Goal: Task Accomplishment & Management: Manage account settings

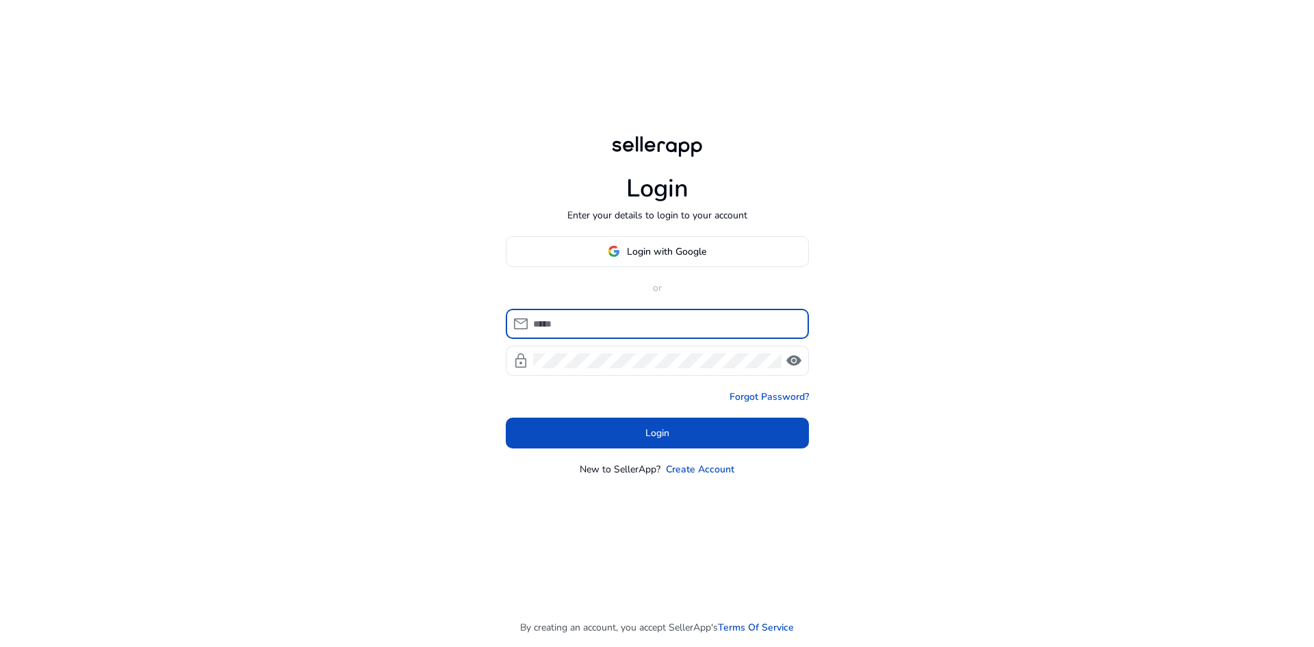
click at [652, 326] on input at bounding box center [665, 323] width 265 height 15
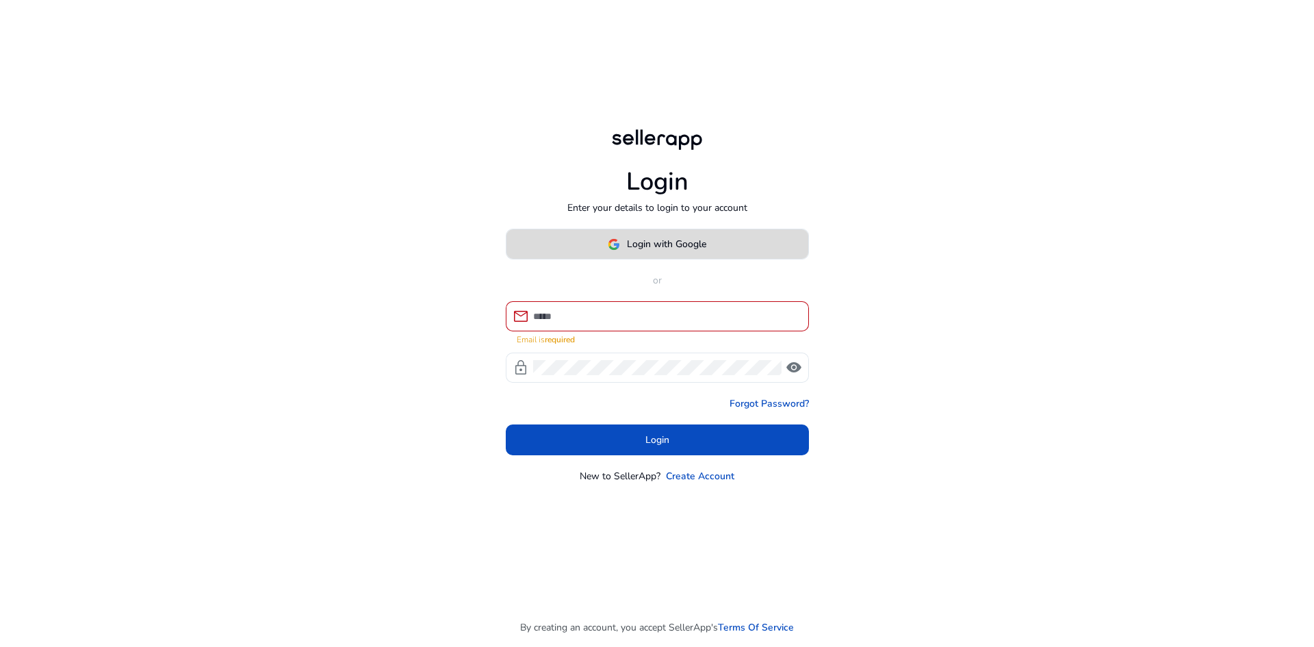
click at [686, 244] on span "Login with Google" at bounding box center [666, 244] width 79 height 14
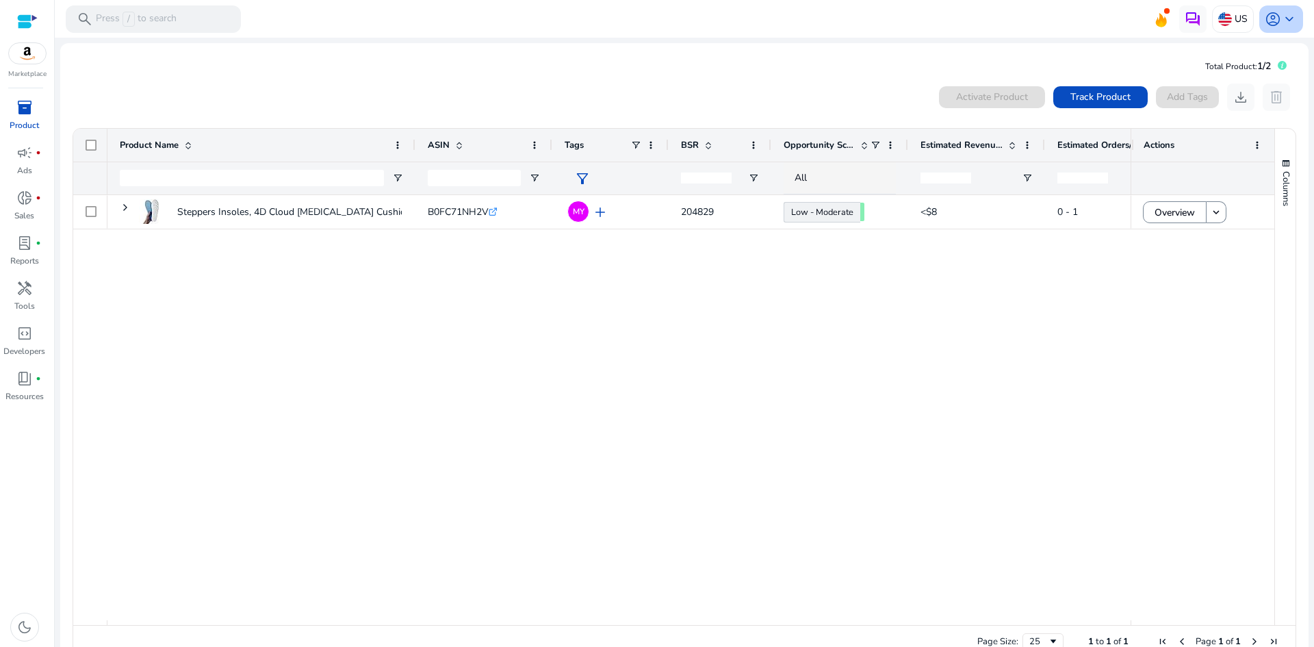
click at [1289, 13] on span "keyboard_arrow_down" at bounding box center [1289, 19] width 16 height 16
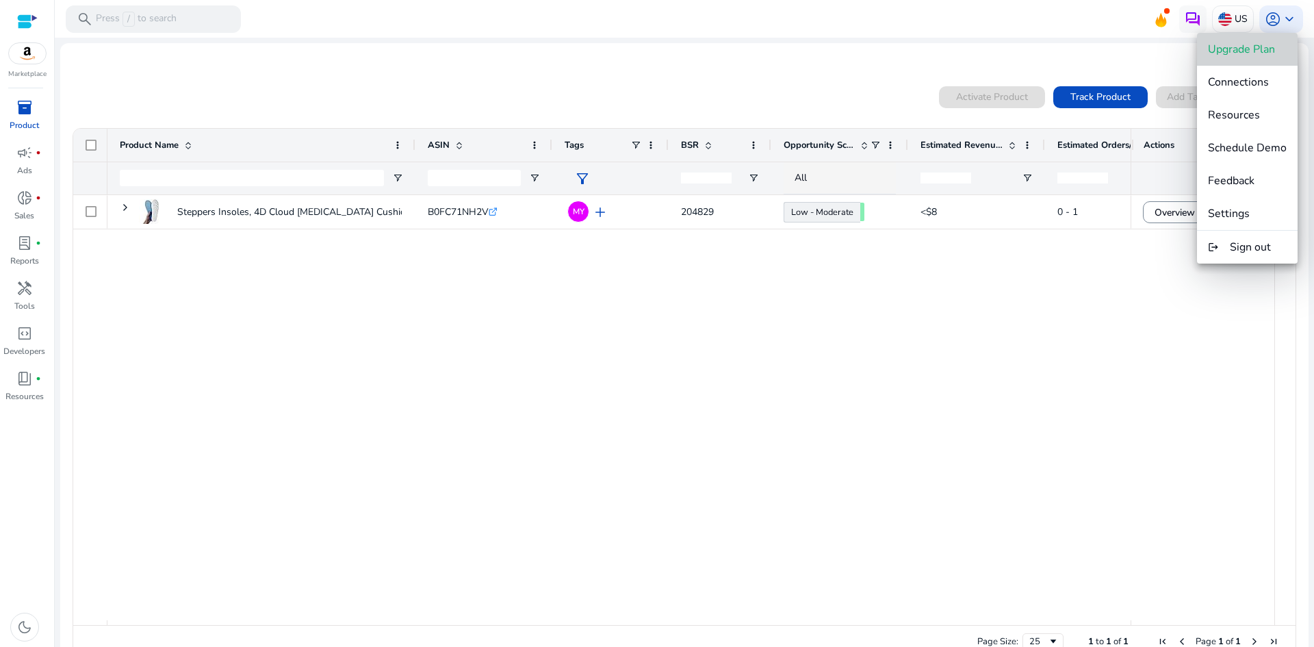
click at [1260, 56] on span "Upgrade Plan" at bounding box center [1241, 49] width 67 height 15
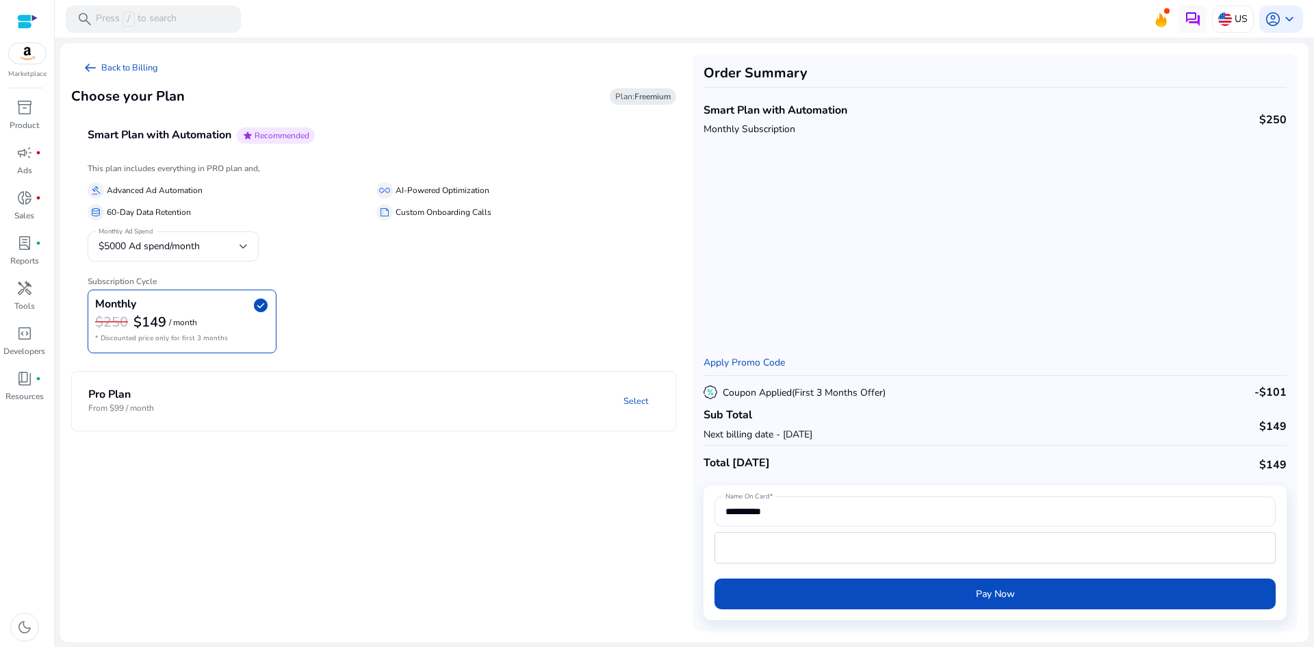
click at [812, 433] on p "Next billing date - [DATE]" at bounding box center [757, 434] width 109 height 14
click at [137, 243] on span "$5000 Ad spend/month" at bounding box center [149, 246] width 101 height 13
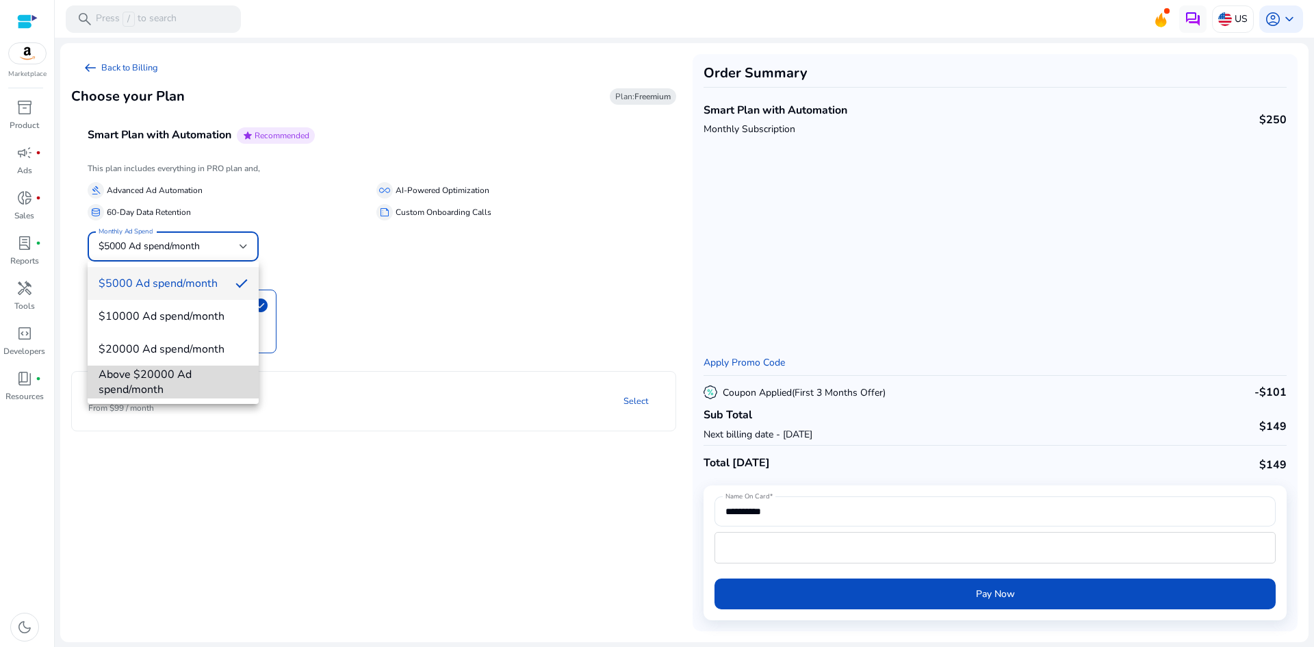
click at [188, 382] on span "Above $20000 Ad spend/month" at bounding box center [173, 382] width 149 height 30
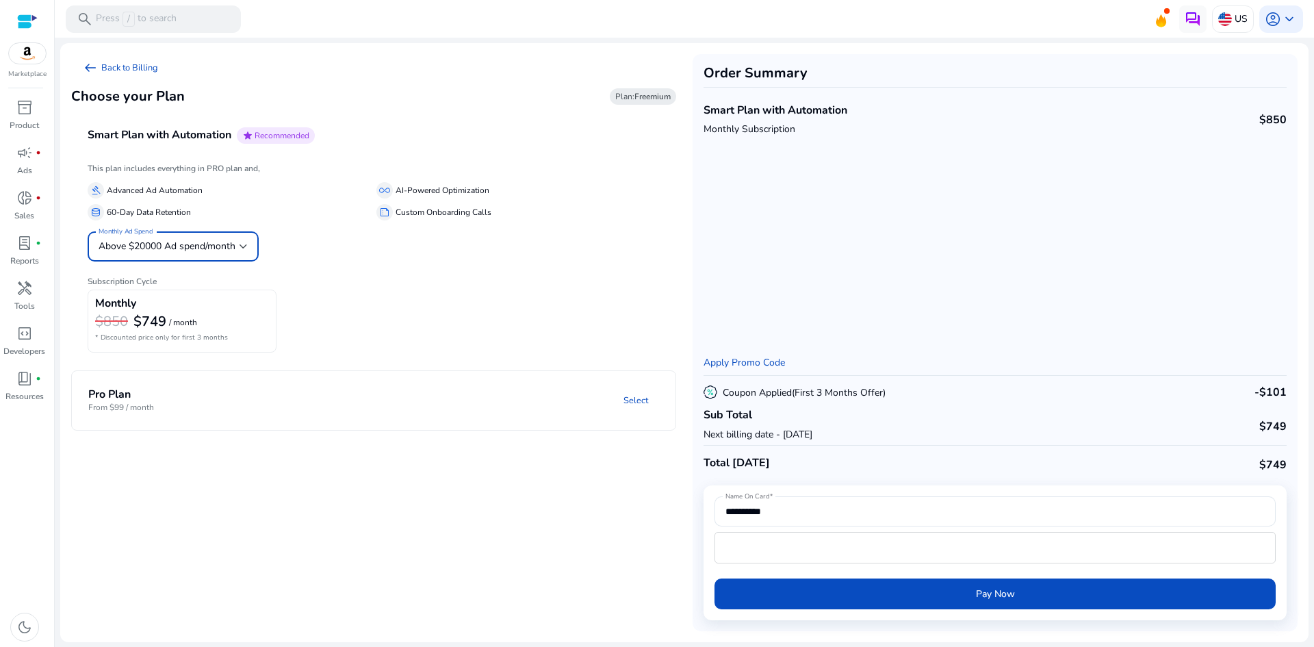
click at [194, 246] on span "Above $20000 Ad spend/month" at bounding box center [167, 246] width 137 height 13
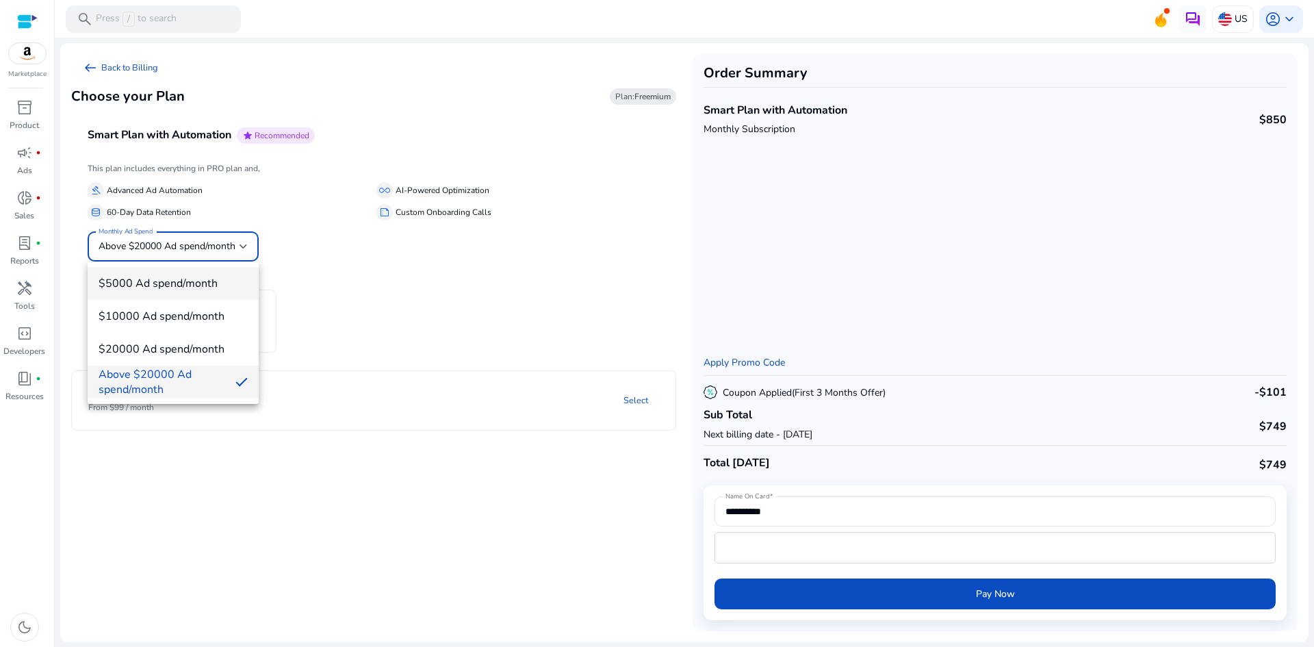
click at [198, 268] on mat-option "$5000 Ad spend/month" at bounding box center [173, 283] width 171 height 33
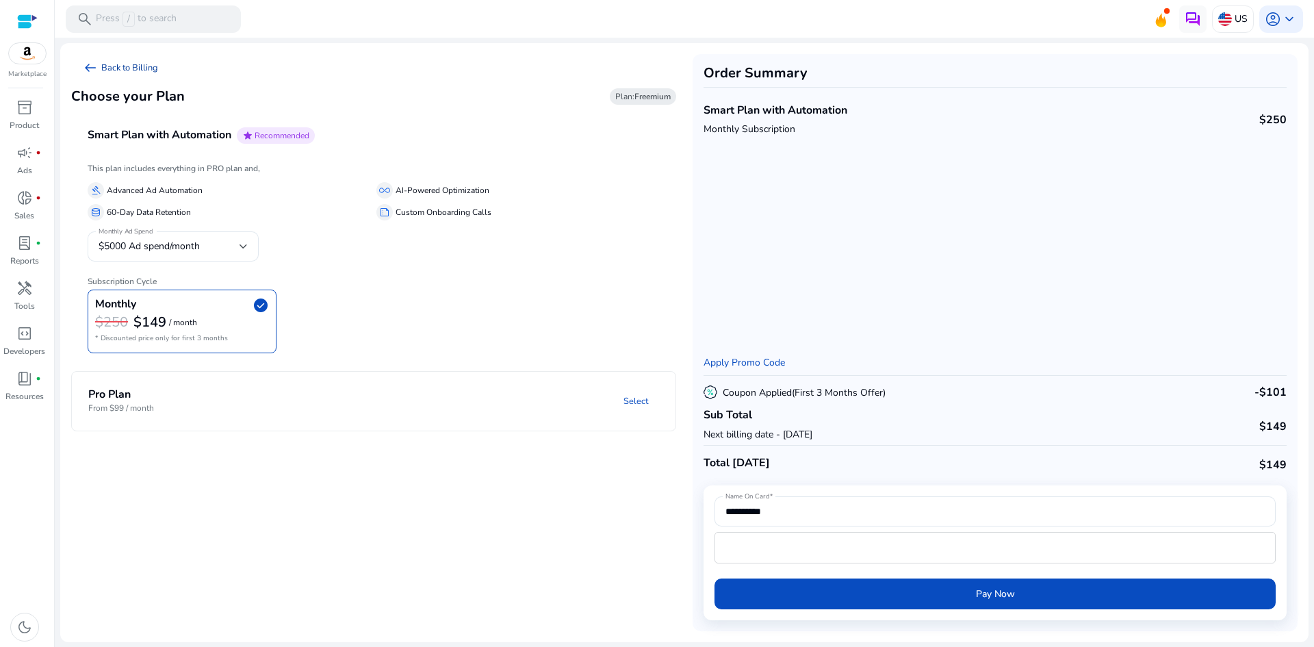
click at [81, 68] on link "arrow_left_alt Back to Billing" at bounding box center [120, 67] width 98 height 27
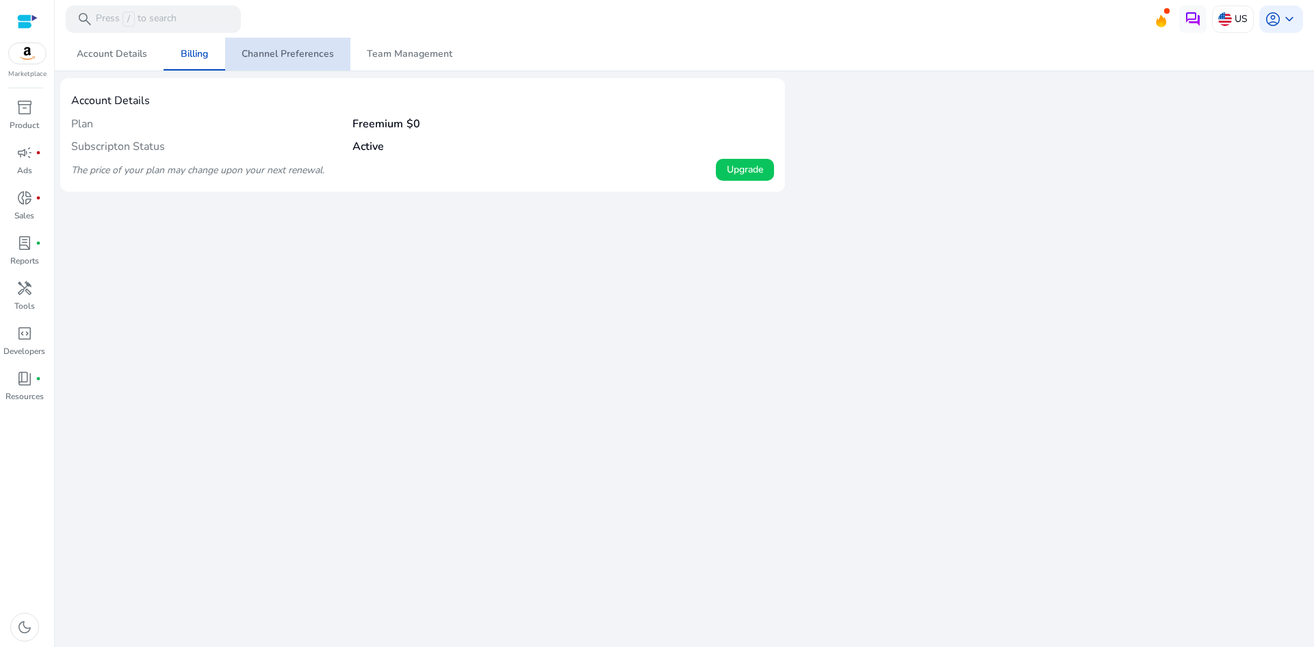
click at [312, 62] on span "Channel Preferences" at bounding box center [288, 54] width 92 height 33
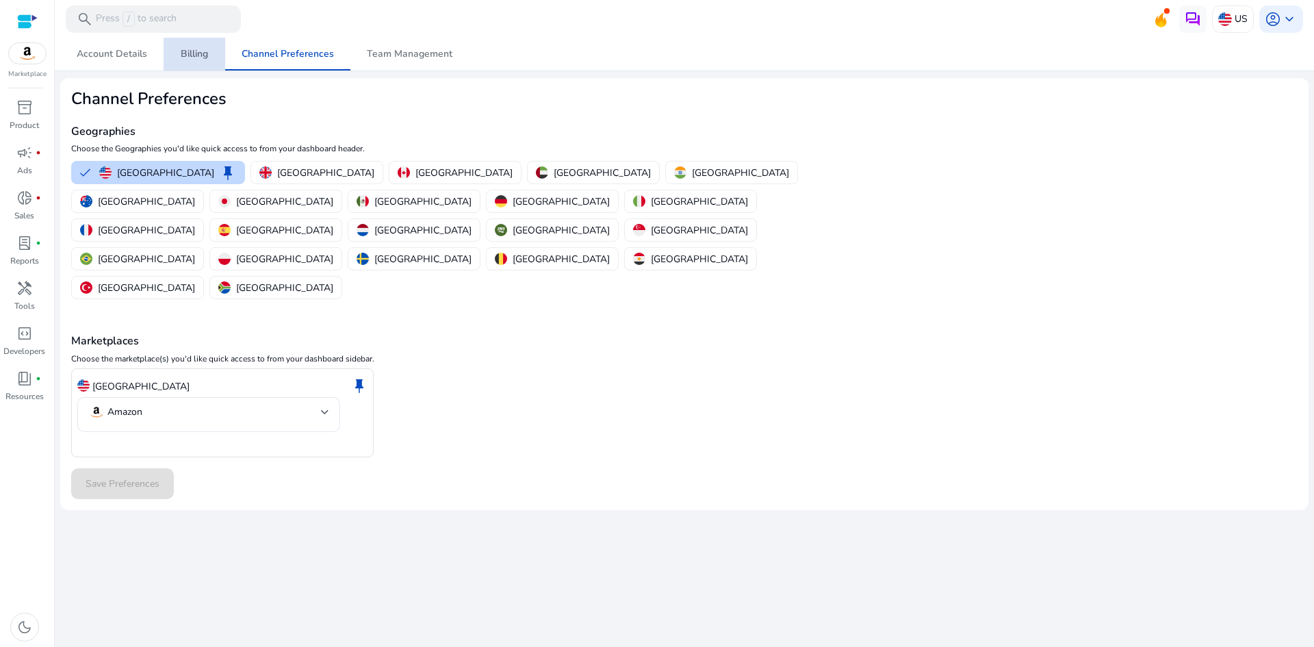
click at [192, 53] on span "Billing" at bounding box center [194, 54] width 27 height 10
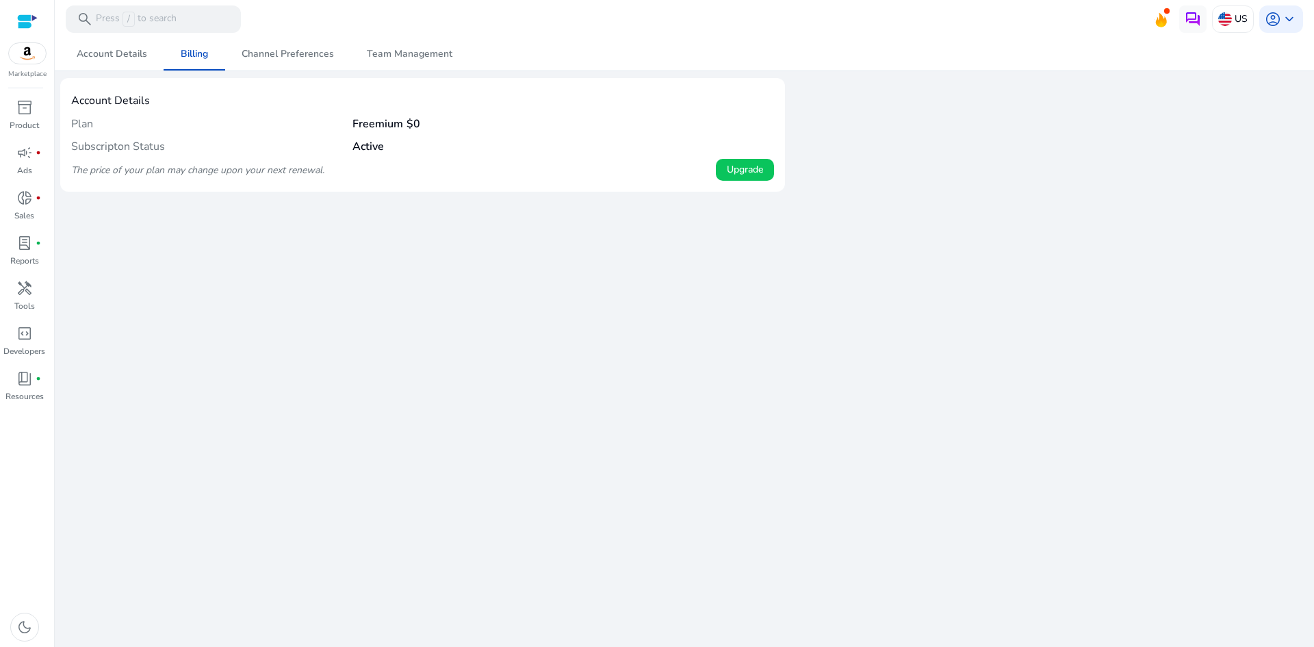
click at [379, 122] on b "Freemium" at bounding box center [377, 123] width 51 height 15
click at [735, 163] on span "Upgrade" at bounding box center [745, 169] width 36 height 14
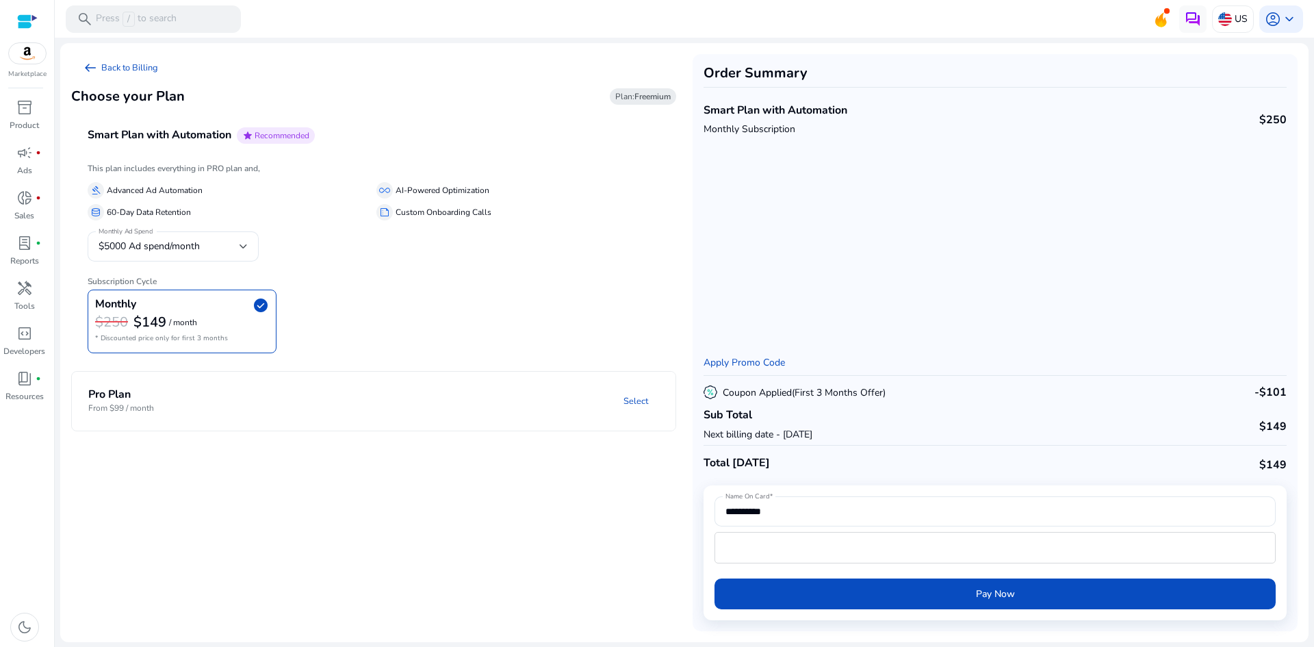
click at [191, 386] on mat-expansion-panel-header "Pro Plan From $99 / month Select" at bounding box center [390, 401] width 636 height 59
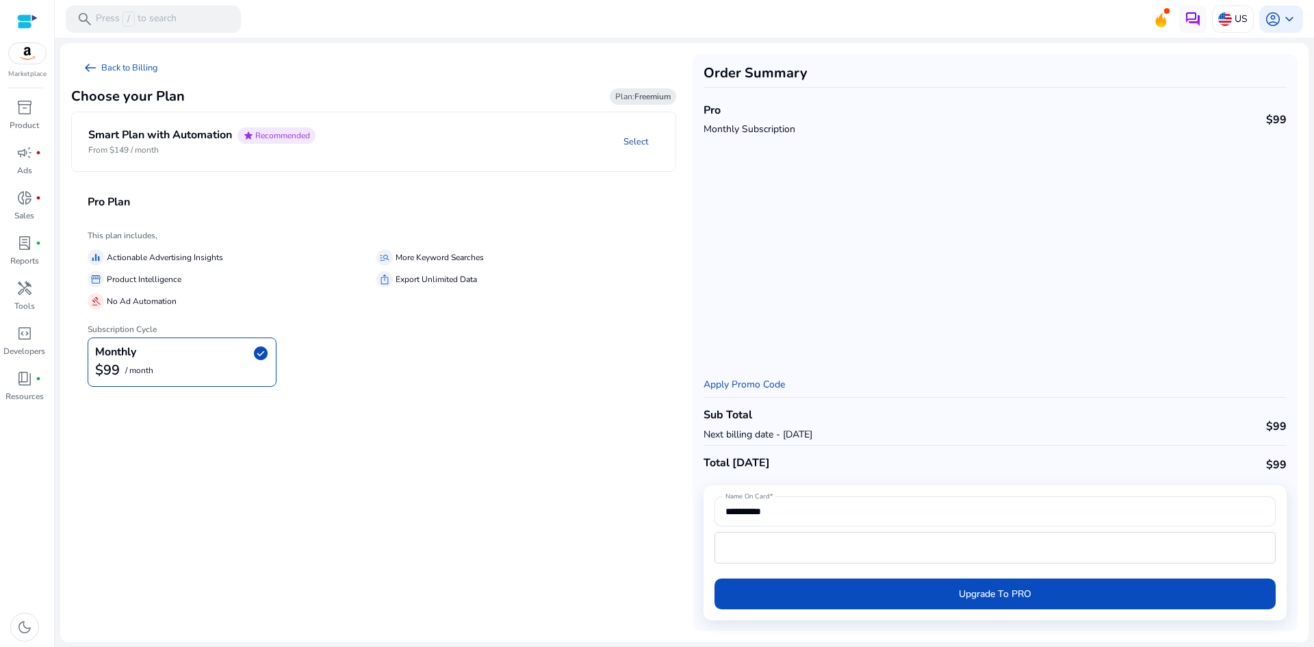
click at [642, 143] on link "Select" at bounding box center [635, 141] width 47 height 25
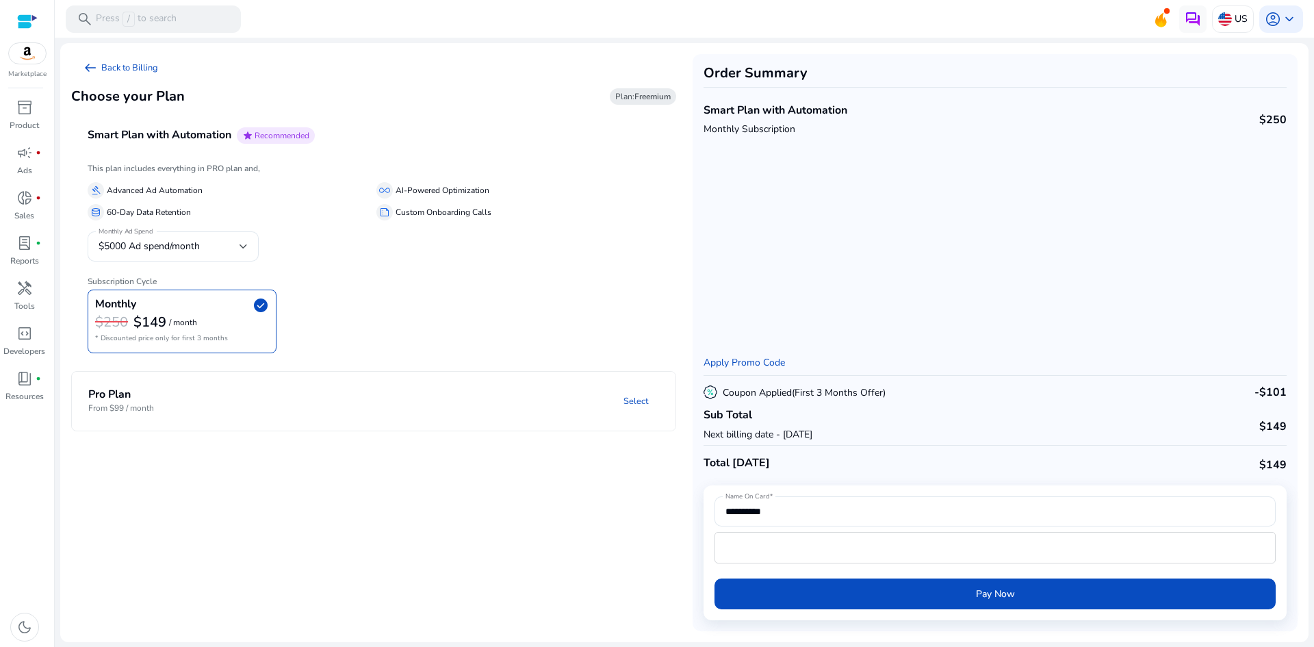
click at [378, 416] on mat-expansion-panel-header "Pro Plan From $99 / month Select" at bounding box center [390, 401] width 636 height 59
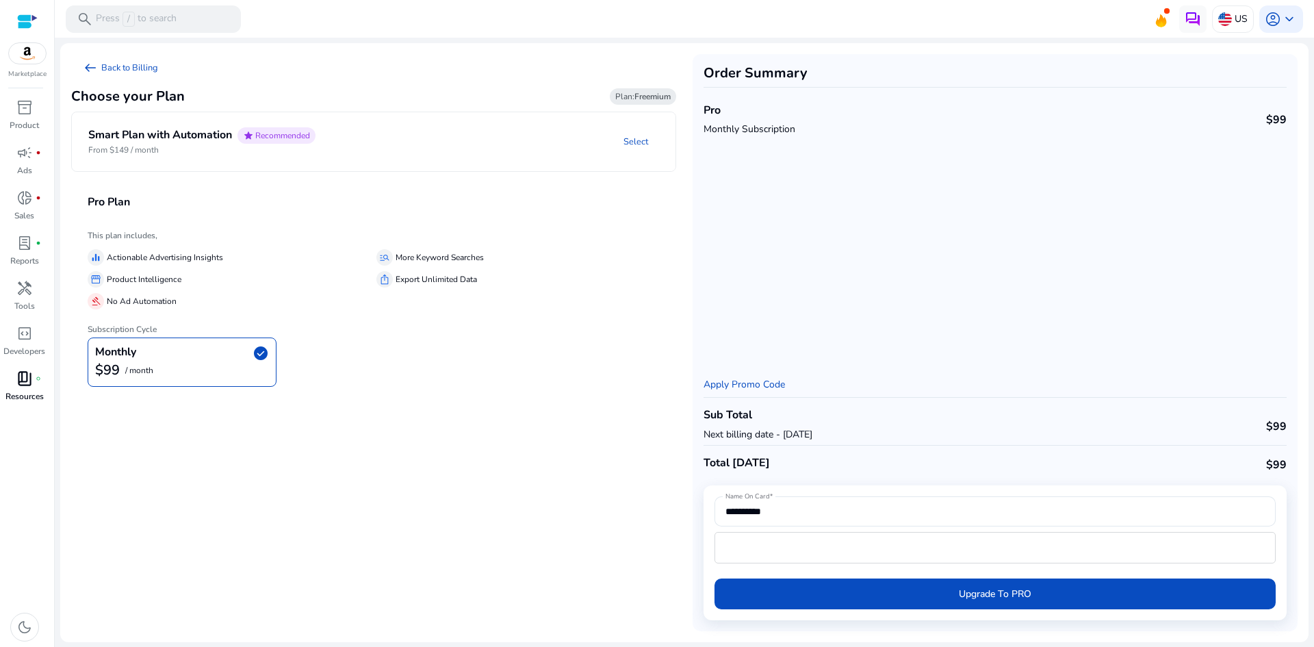
click at [13, 401] on p "Resources" at bounding box center [24, 396] width 38 height 12
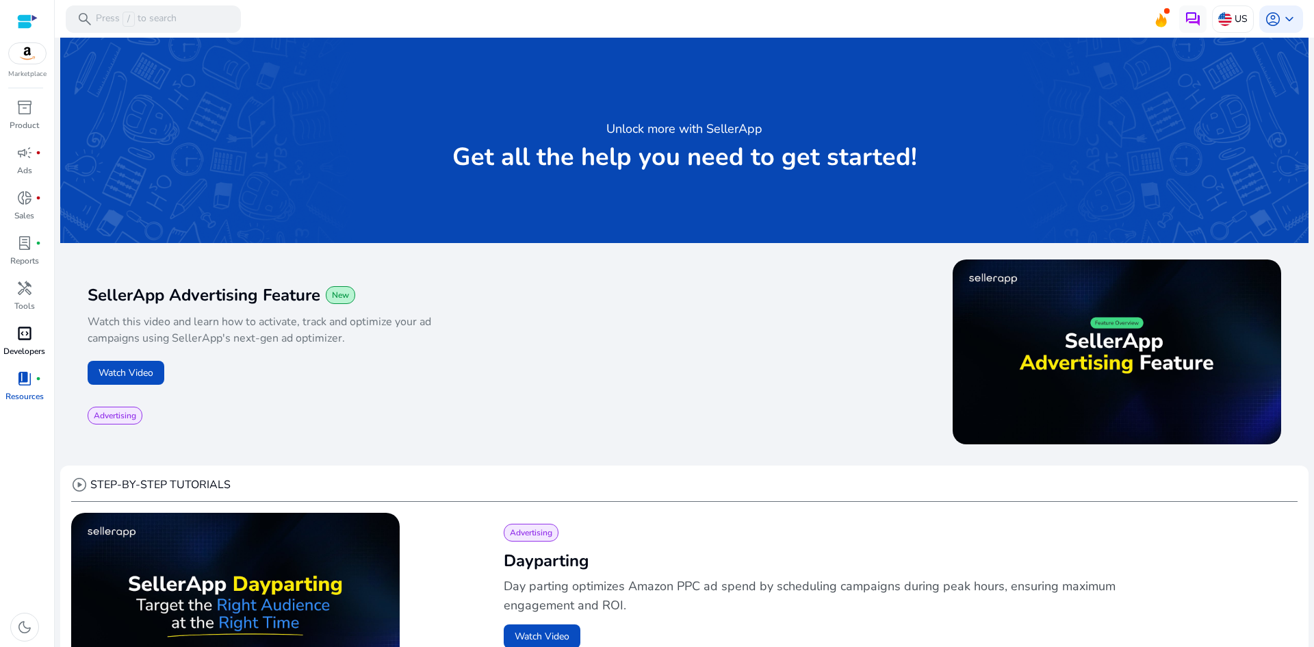
click at [34, 348] on p "Developers" at bounding box center [24, 351] width 42 height 12
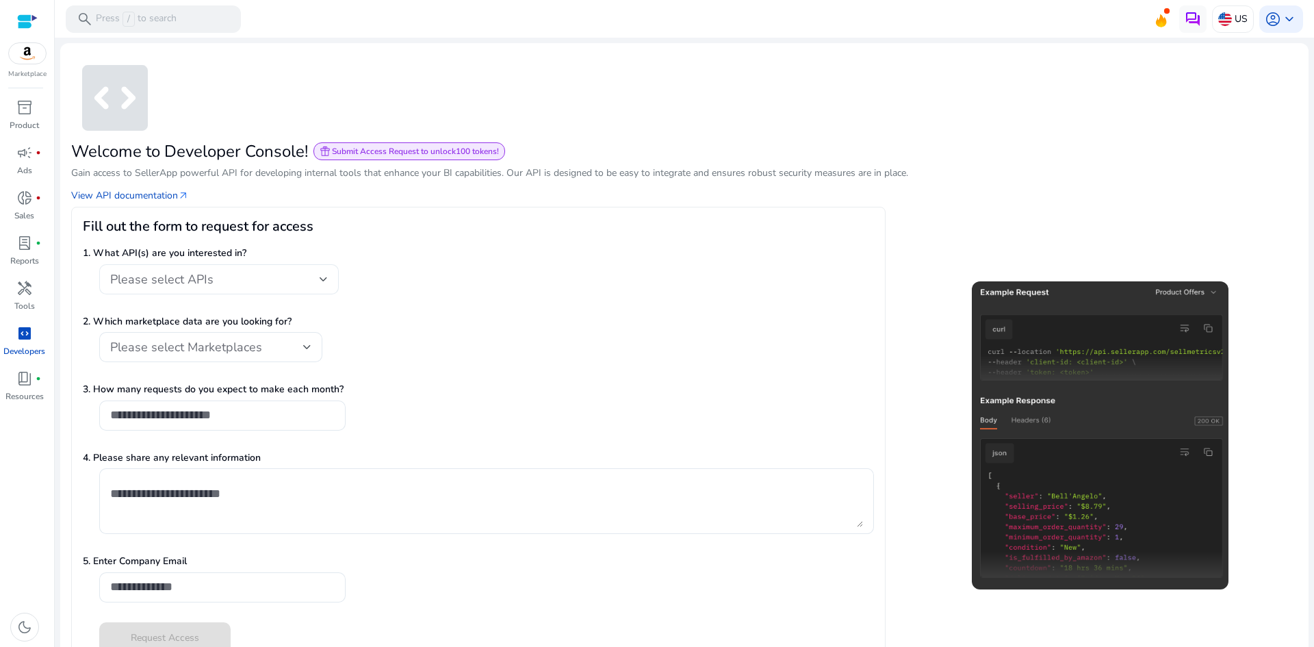
scroll to position [29, 0]
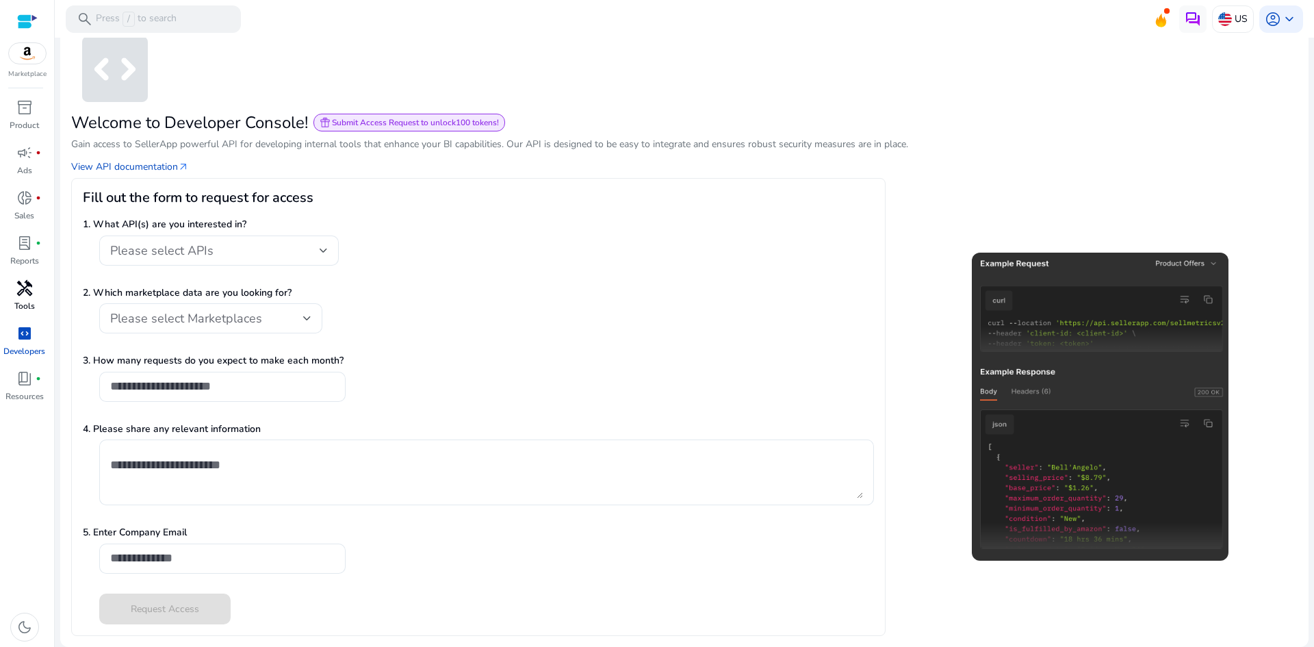
click at [15, 294] on div "handyman" at bounding box center [24, 288] width 38 height 22
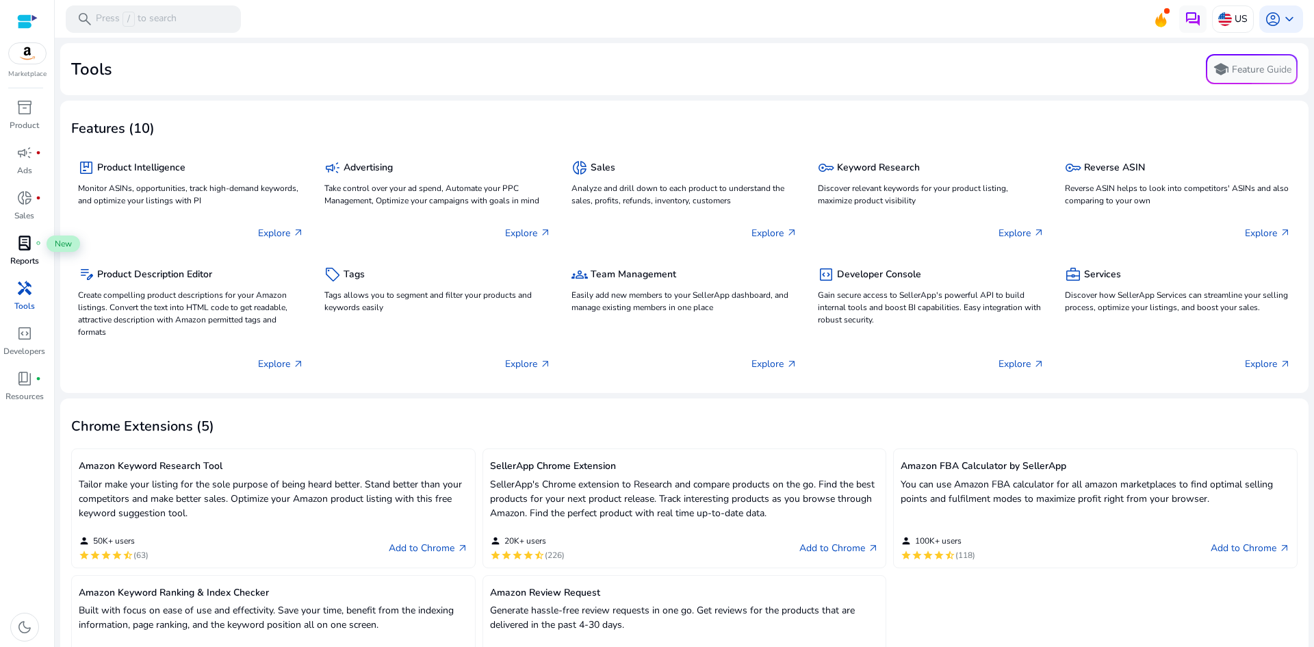
click at [20, 247] on span "lab_profile" at bounding box center [24, 243] width 16 height 16
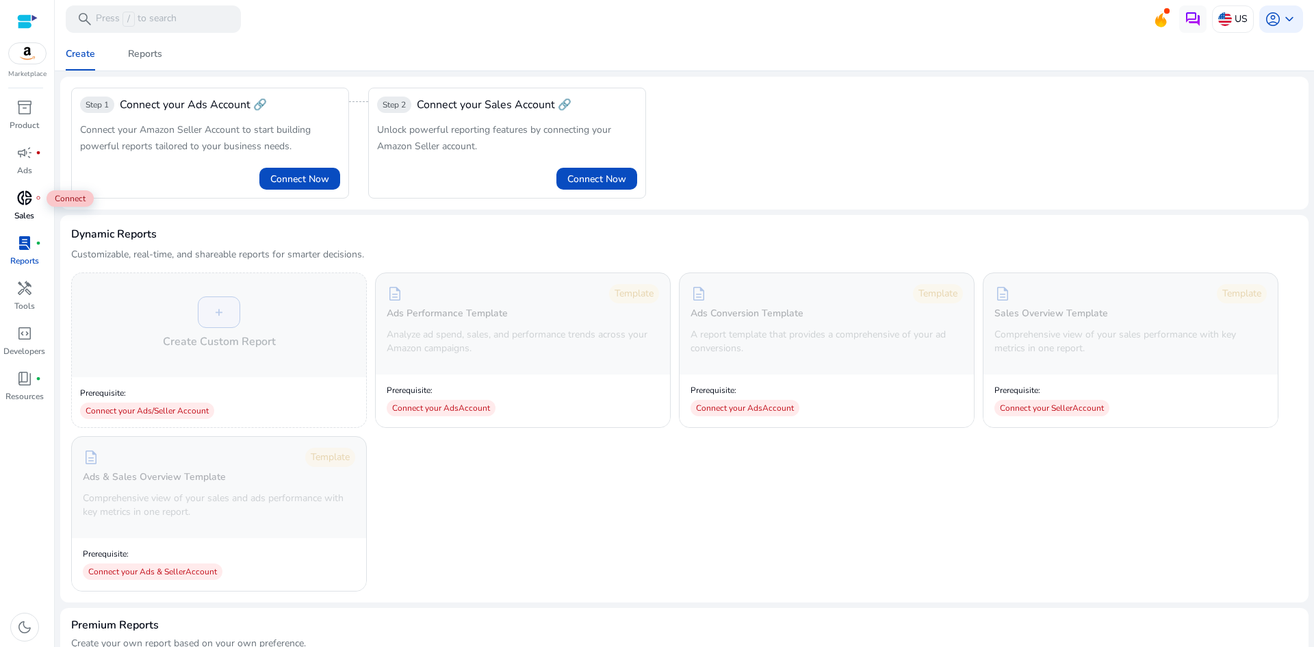
click at [36, 195] on span "fiber_manual_record" at bounding box center [38, 197] width 5 height 5
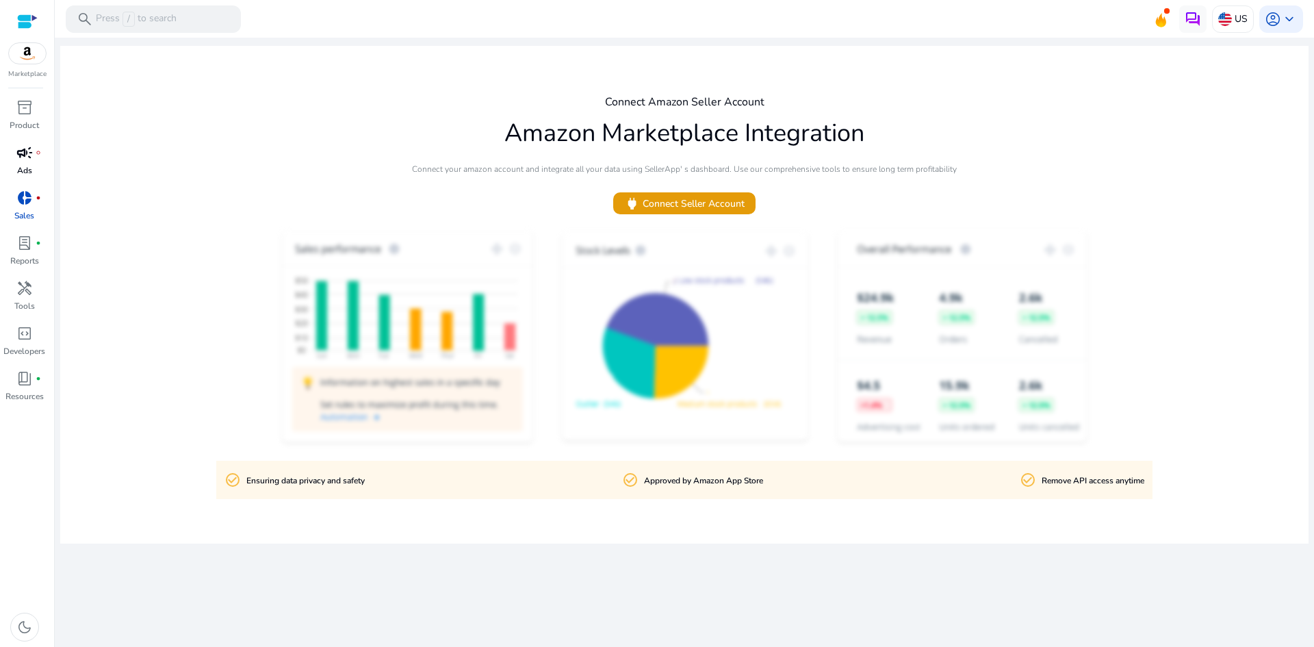
click at [34, 167] on link "campaign fiber_manual_record Ads" at bounding box center [24, 164] width 49 height 45
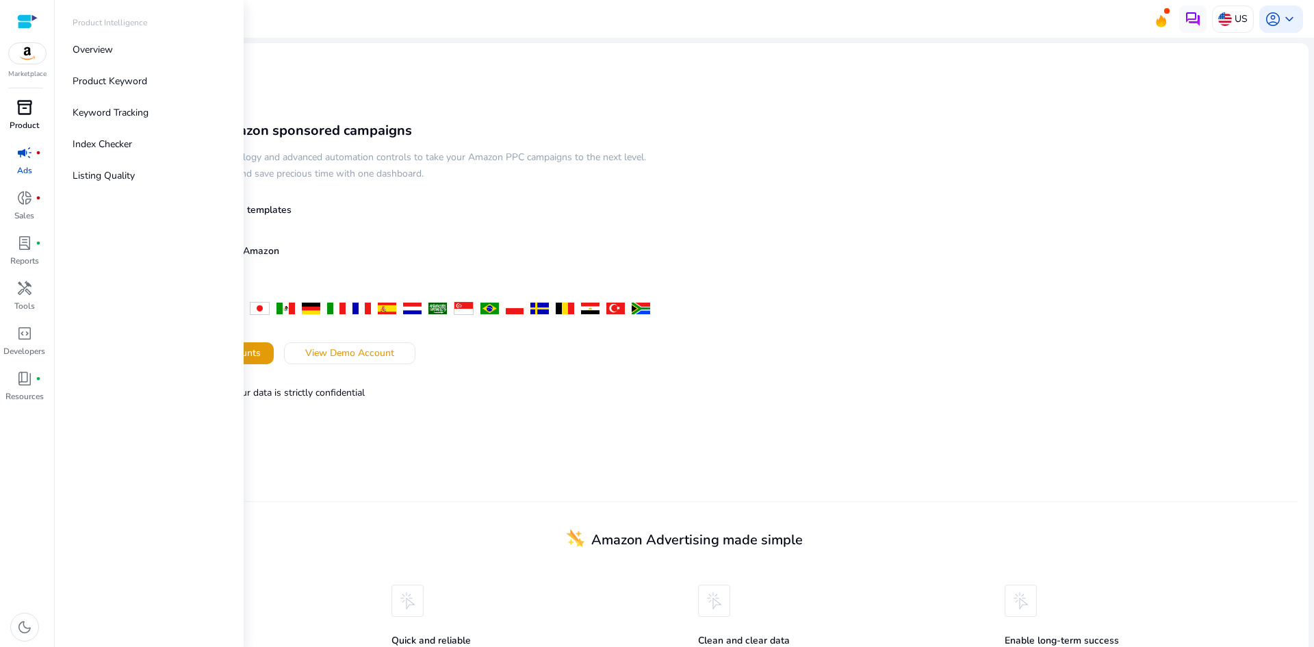
click at [21, 129] on p "Product" at bounding box center [24, 125] width 29 height 12
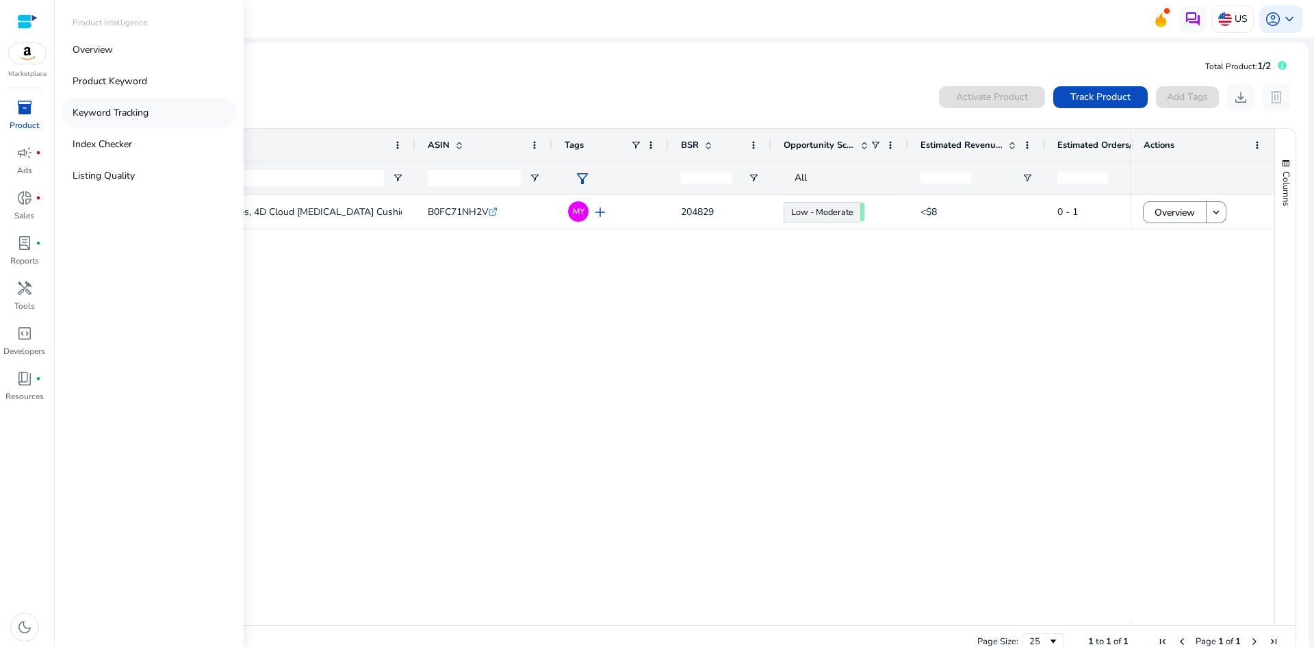
click at [131, 118] on p "Keyword Tracking" at bounding box center [111, 112] width 76 height 14
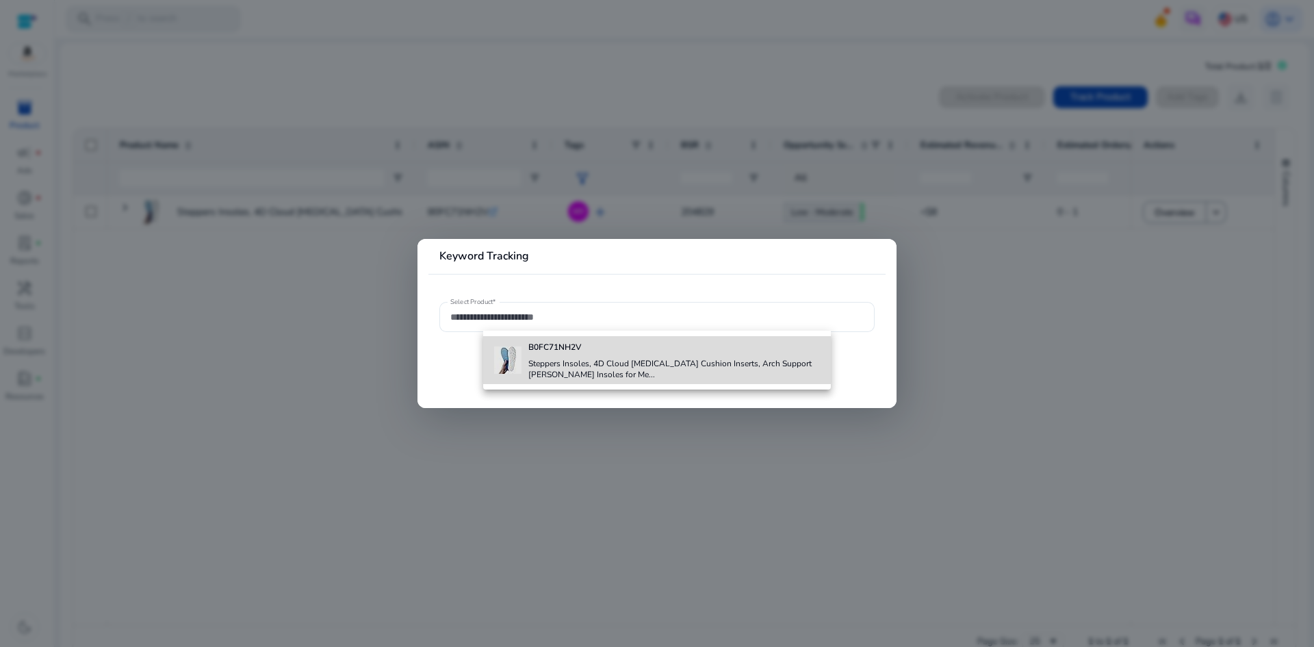
click at [554, 352] on b "B0FC71NH2V" at bounding box center [554, 346] width 53 height 11
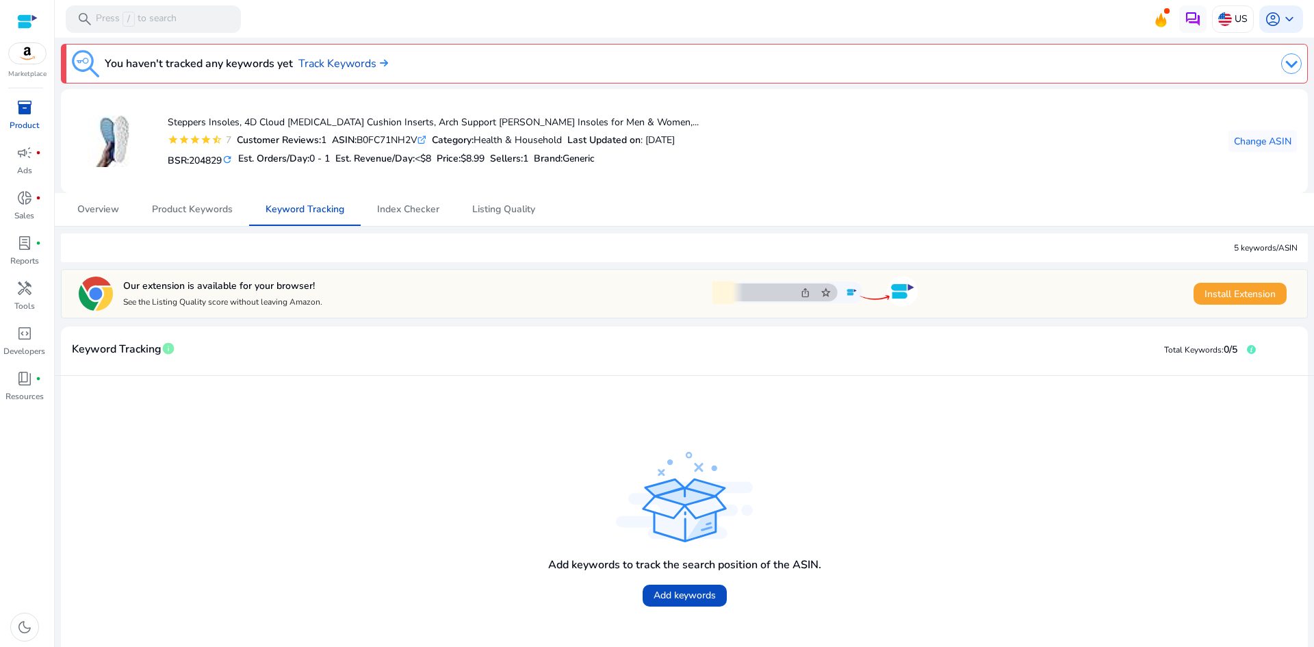
scroll to position [45, 0]
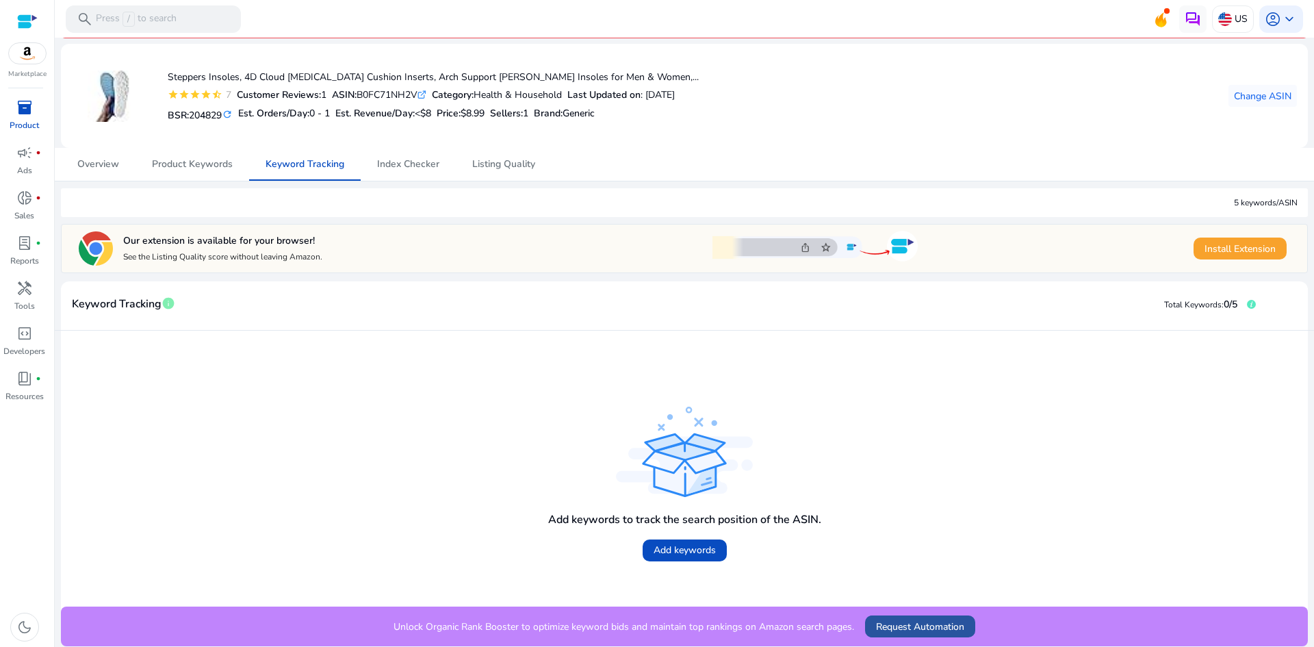
click at [894, 625] on span "Request Automation" at bounding box center [920, 626] width 88 height 14
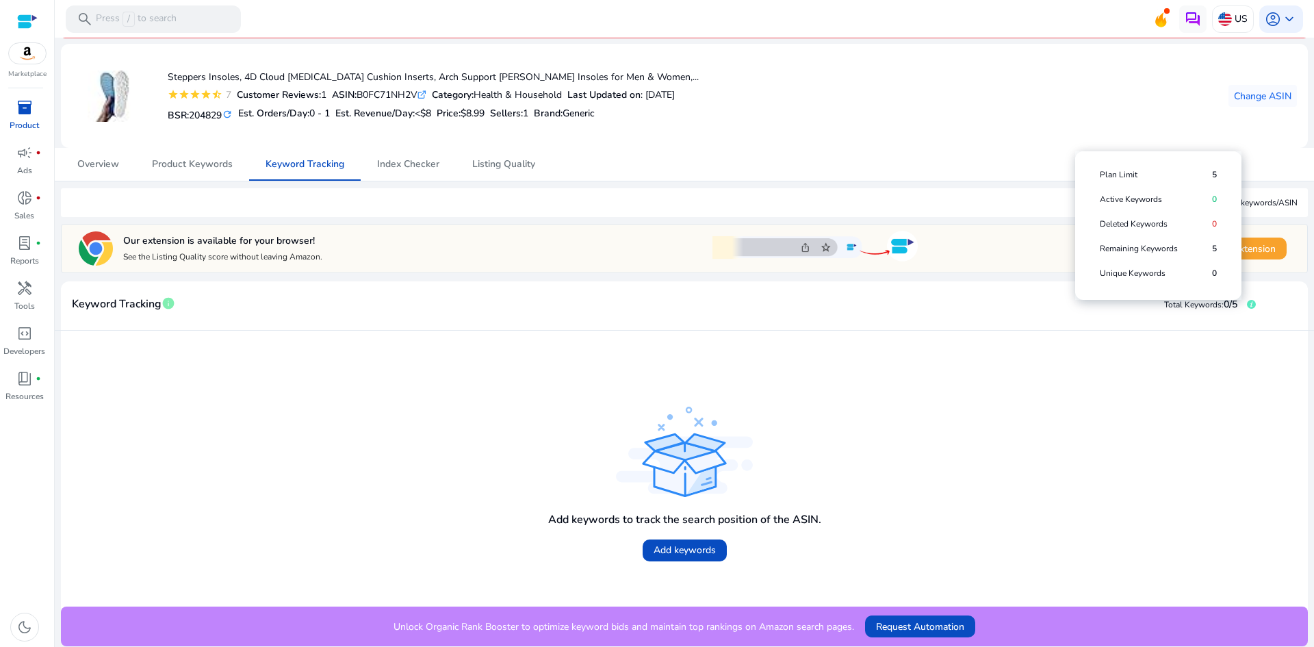
click at [1247, 300] on icon at bounding box center [1251, 304] width 9 height 9
click at [1206, 384] on div "Add keywords to track the search position of the ASIN. Add keywords" at bounding box center [684, 468] width 1225 height 254
click at [1263, 238] on span at bounding box center [1239, 248] width 93 height 33
click at [107, 303] on span "Keyword Tracking" at bounding box center [117, 304] width 90 height 24
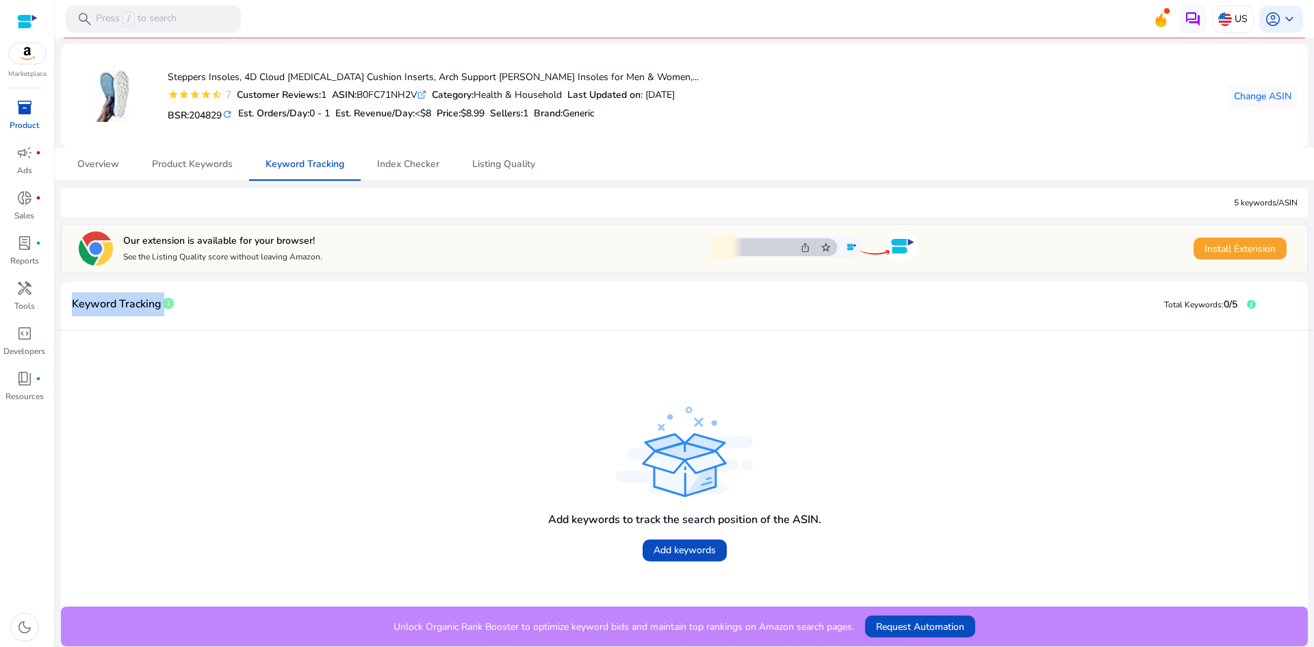
click at [107, 303] on span "Keyword Tracking" at bounding box center [117, 304] width 90 height 24
click at [174, 357] on div "Add keywords to track the search position of the ASIN. Add keywords" at bounding box center [684, 468] width 1225 height 254
click at [418, 154] on span "Index Checker" at bounding box center [408, 164] width 62 height 33
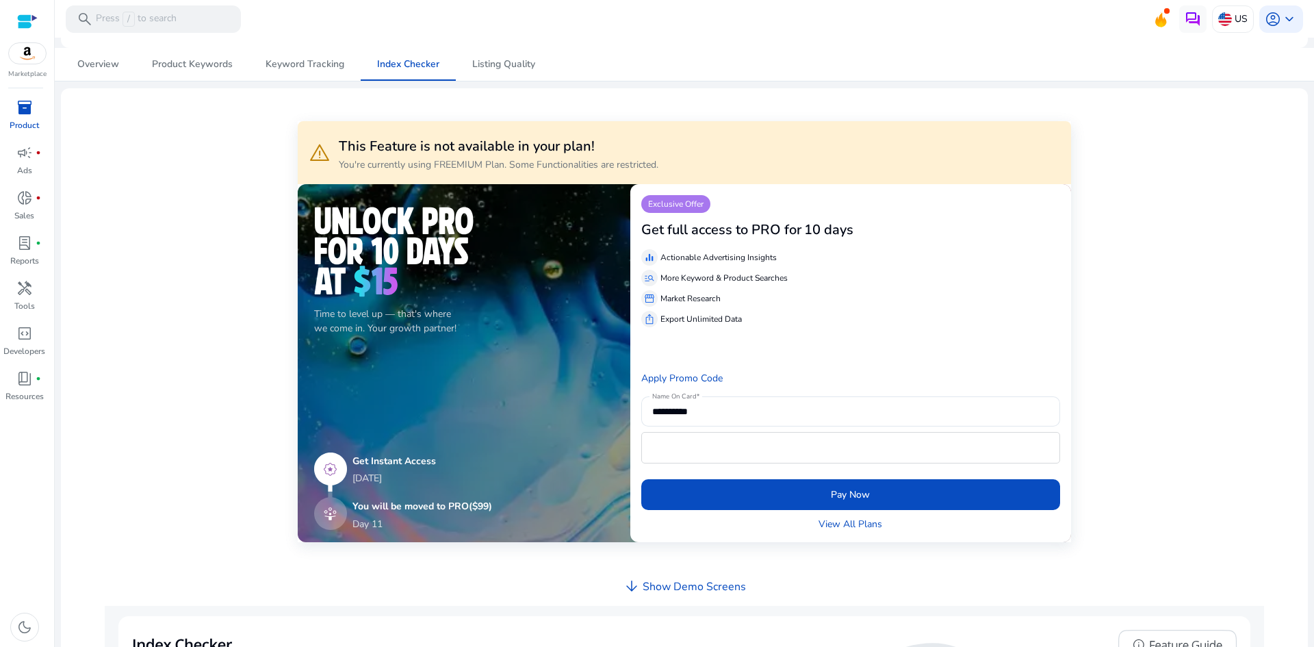
scroll to position [146, 0]
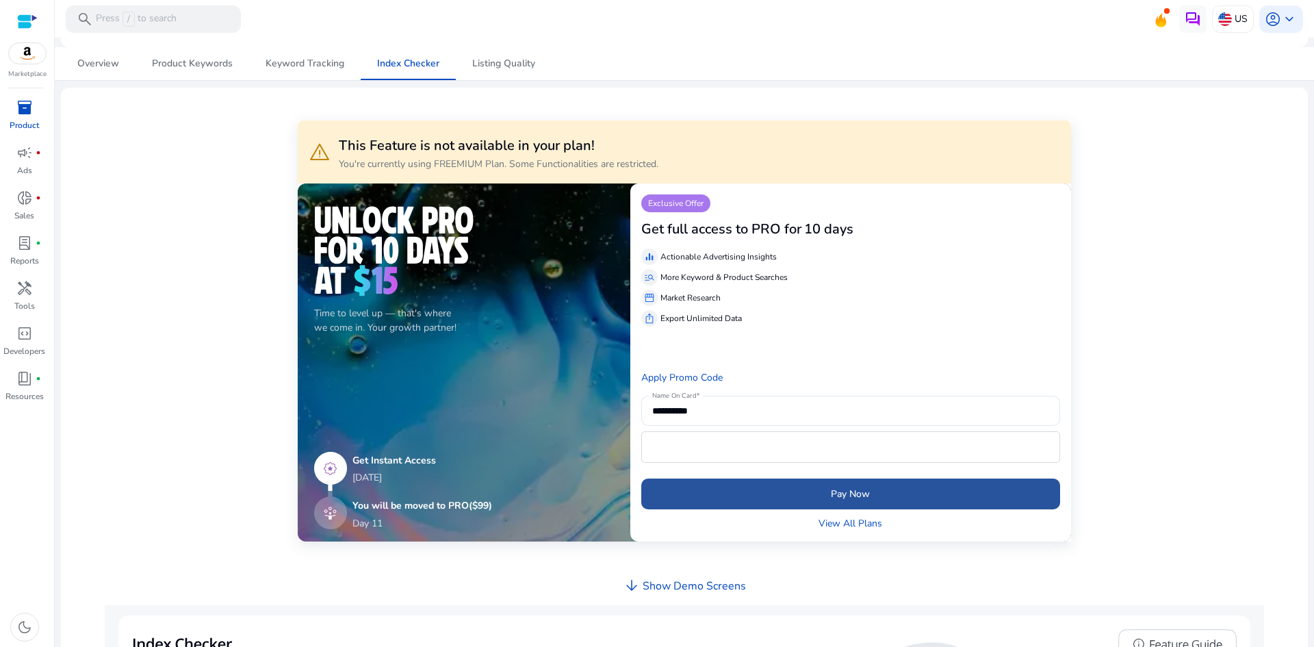
click at [875, 491] on span "submit" at bounding box center [850, 493] width 419 height 33
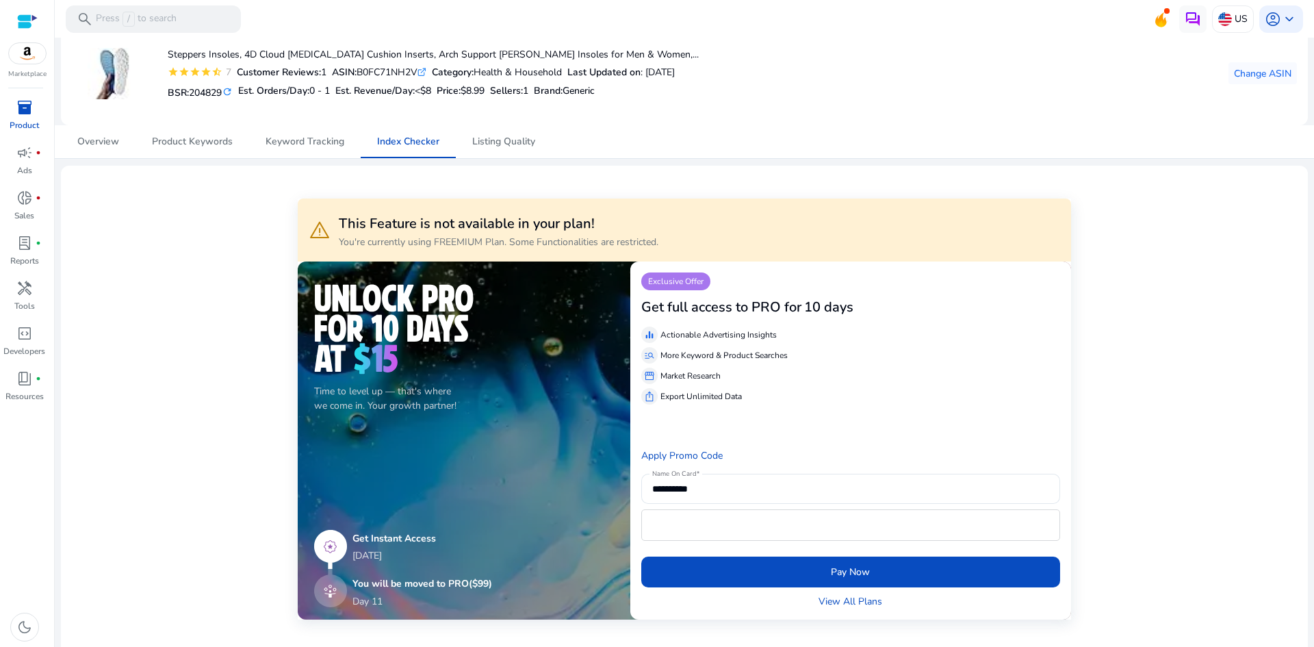
scroll to position [0, 0]
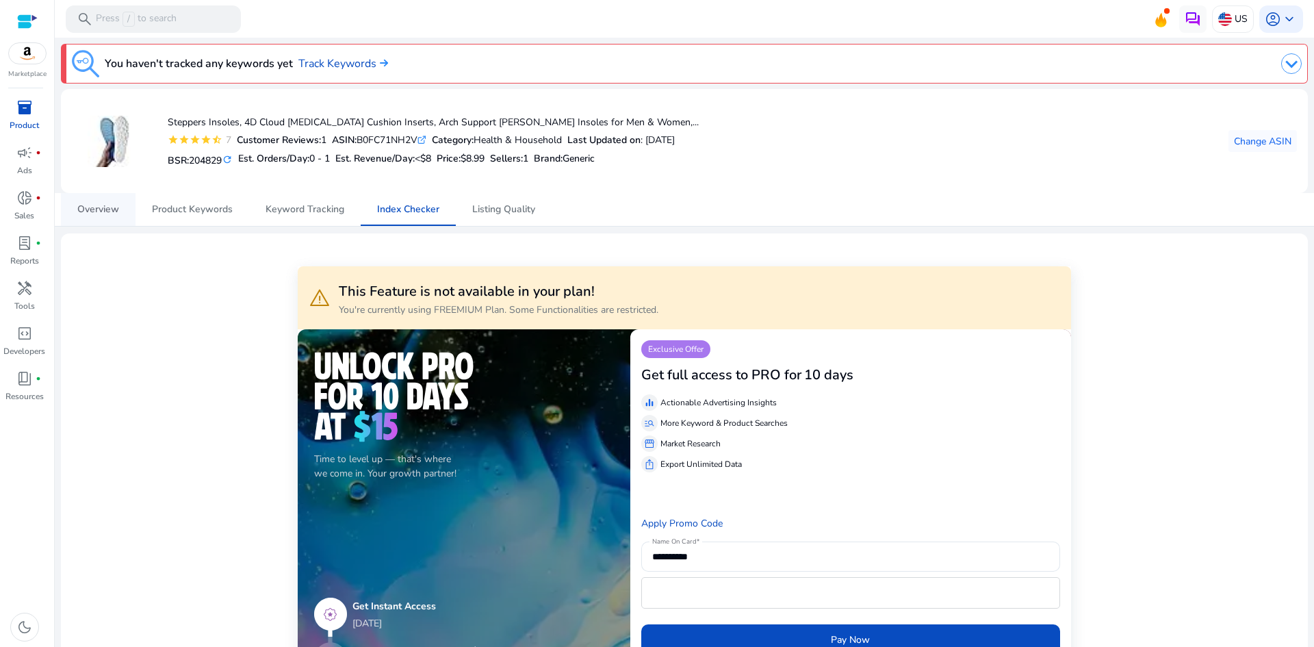
click at [72, 223] on link "Overview" at bounding box center [98, 209] width 75 height 33
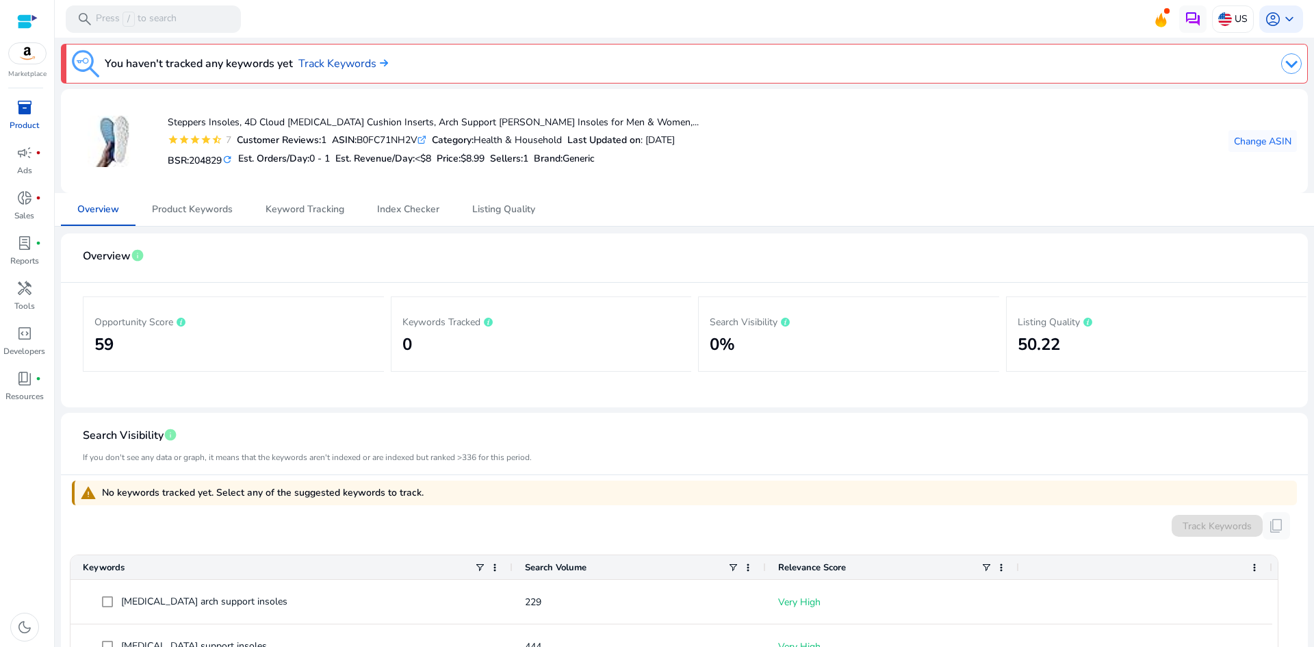
scroll to position [935, 0]
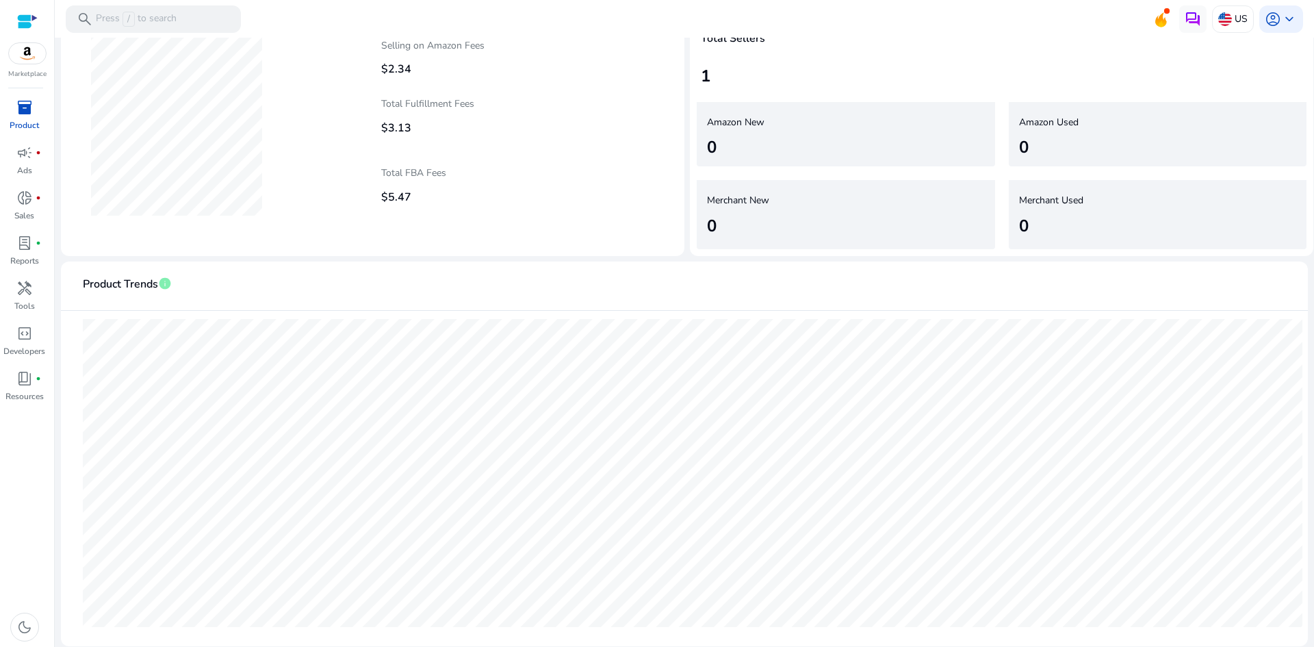
drag, startPoint x: 649, startPoint y: 287, endPoint x: 677, endPoint y: 679, distance: 393.1
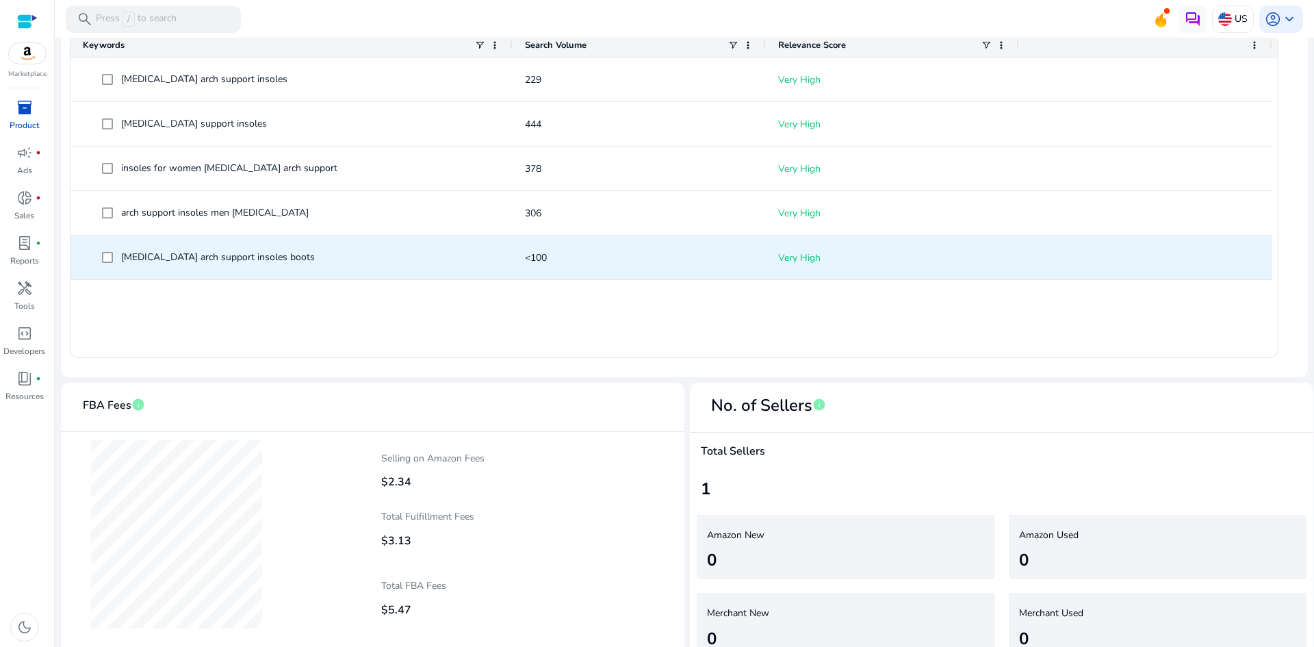
scroll to position [0, 0]
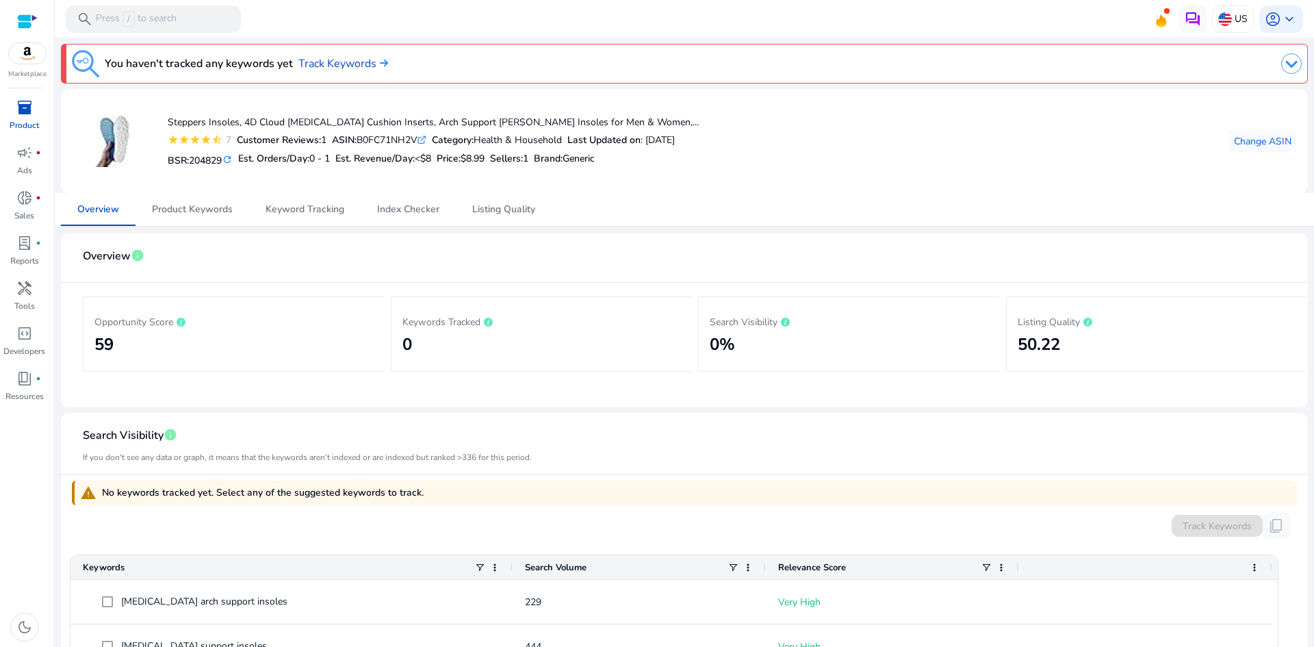
click at [196, 157] on span "204829" at bounding box center [205, 160] width 33 height 13
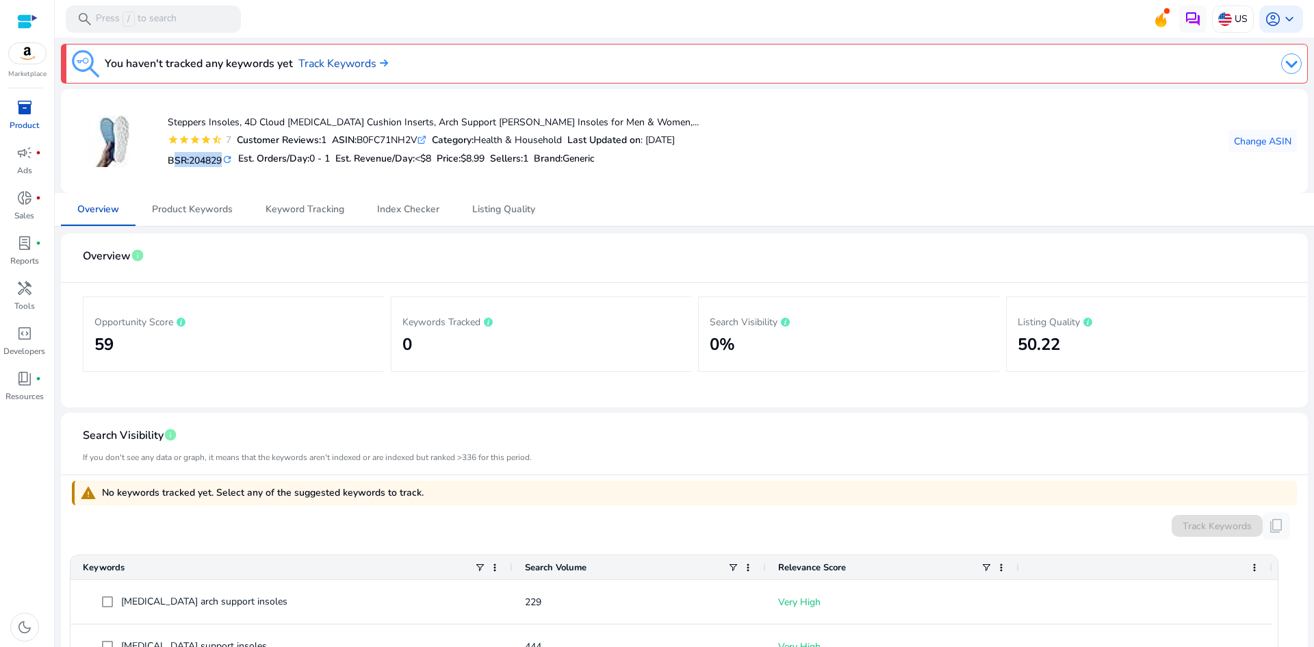
click at [196, 157] on span "204829" at bounding box center [205, 160] width 33 height 13
click at [516, 214] on span "Listing Quality" at bounding box center [503, 210] width 63 height 10
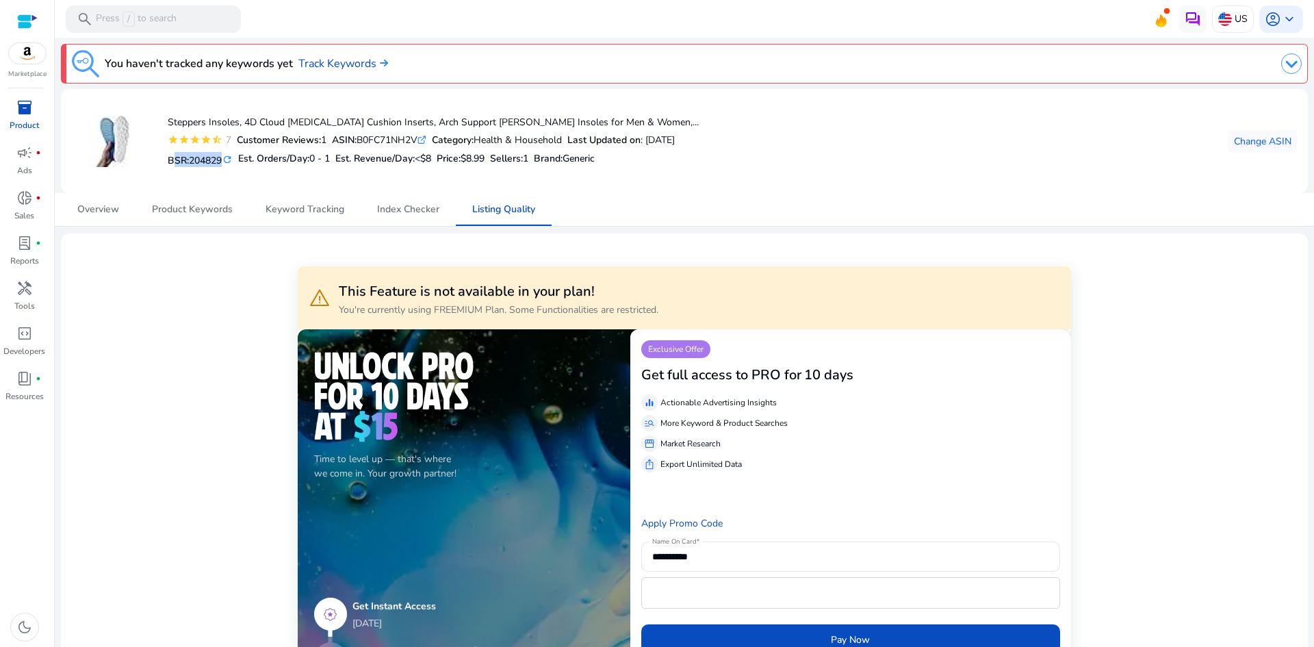
click at [22, 120] on p "Product" at bounding box center [24, 125] width 29 height 12
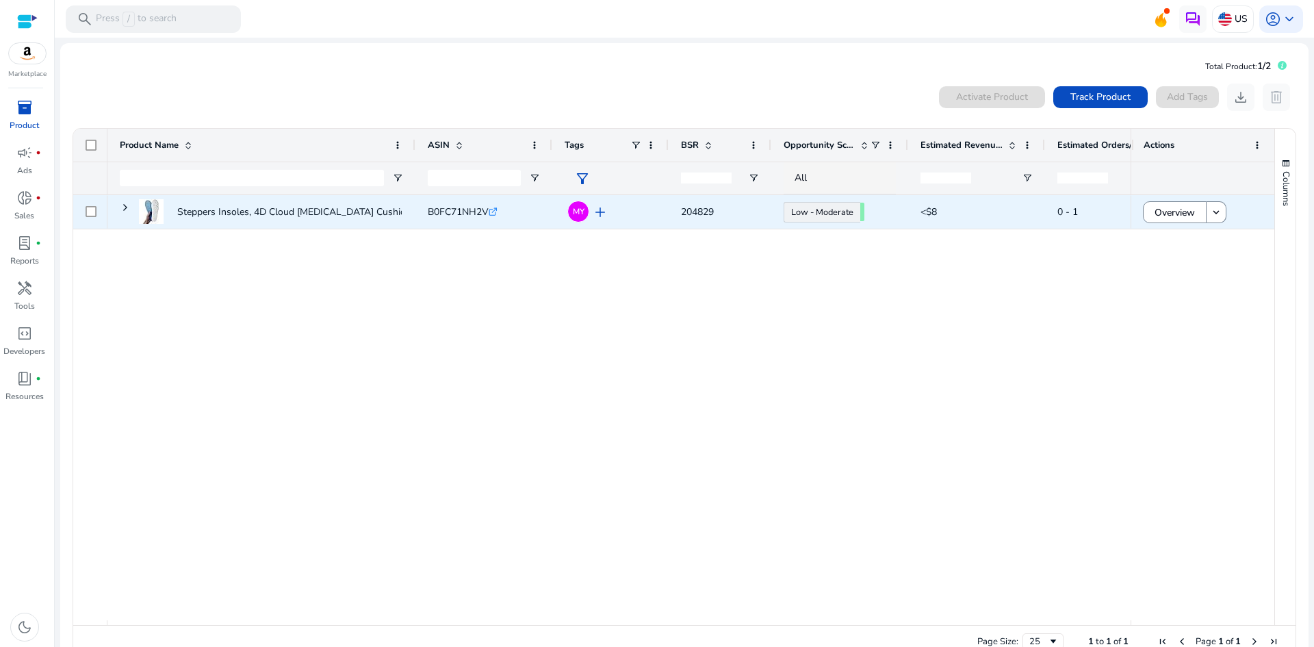
click at [459, 218] on span "B0FC71NH2V" at bounding box center [458, 211] width 61 height 13
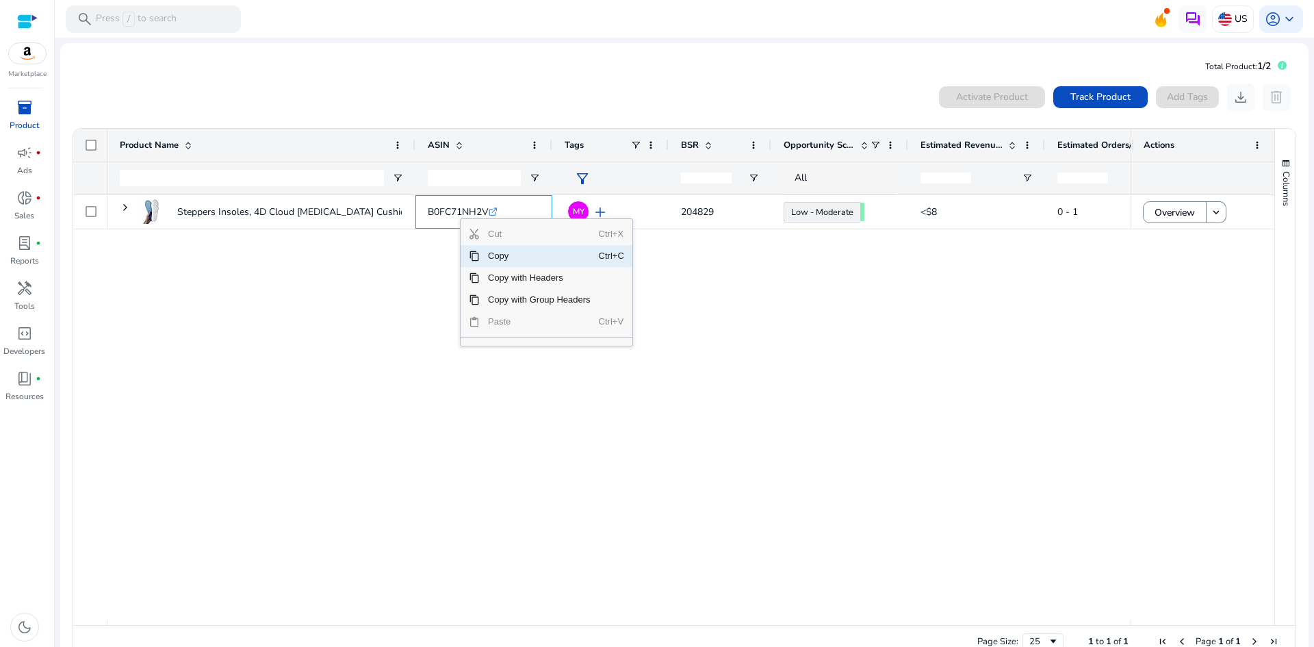
click at [482, 250] on span "Copy" at bounding box center [539, 256] width 119 height 22
click at [495, 250] on span "Copy" at bounding box center [548, 245] width 119 height 22
click at [491, 241] on span "Copy" at bounding box center [542, 241] width 119 height 22
